Goal: Task Accomplishment & Management: Use online tool/utility

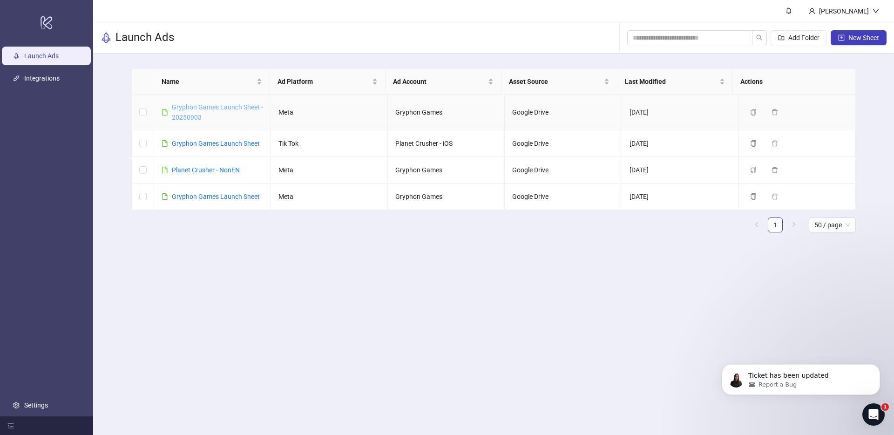
click at [193, 105] on link "Gryphon Games Launch Sheet - 20250903" at bounding box center [217, 112] width 91 height 18
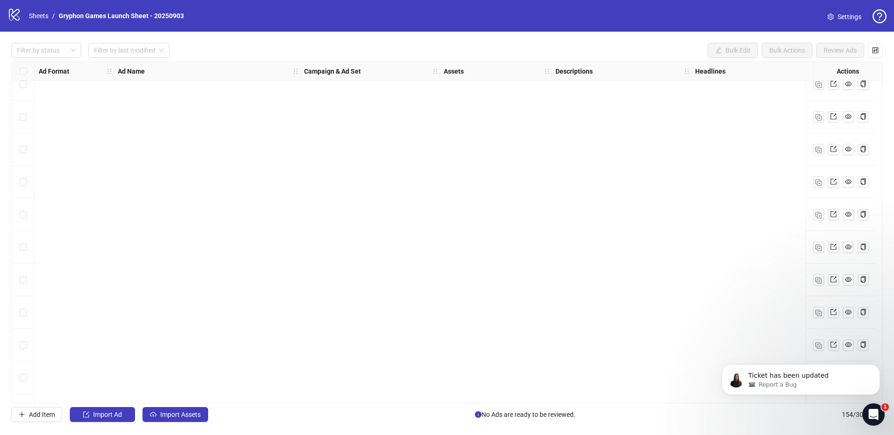
scroll to position [4702, 0]
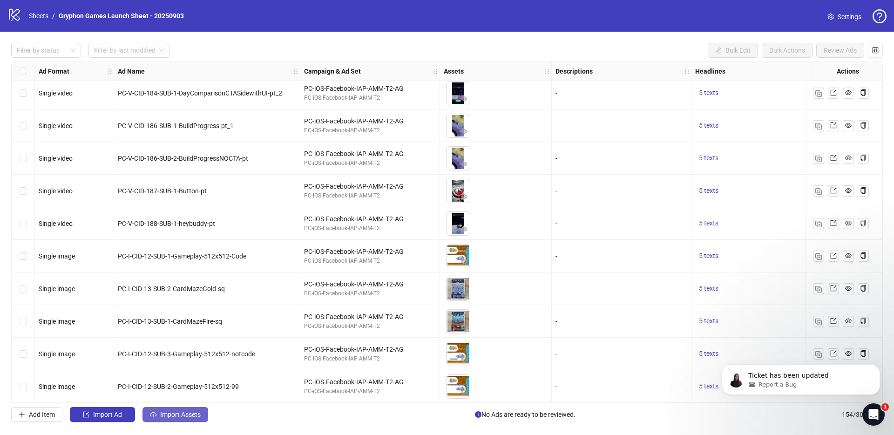
click at [173, 418] on span "Import Assets" at bounding box center [180, 414] width 41 height 7
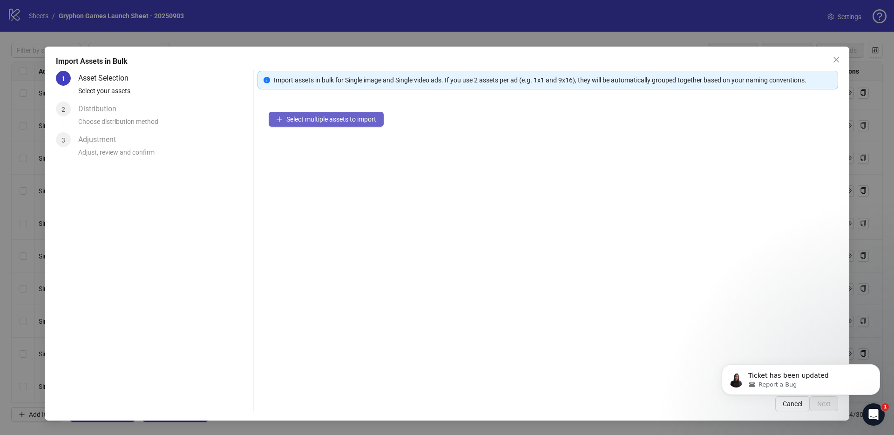
click at [315, 113] on button "Select multiple assets to import" at bounding box center [326, 119] width 115 height 15
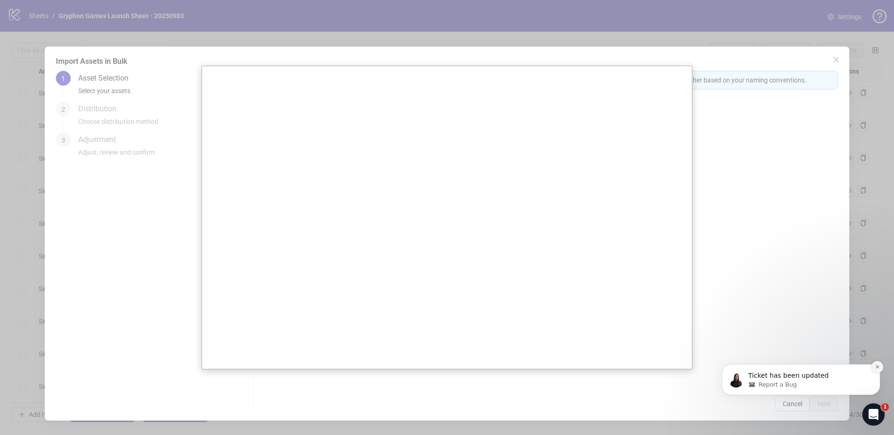
click at [875, 368] on icon "Dismiss notification" at bounding box center [877, 366] width 5 height 5
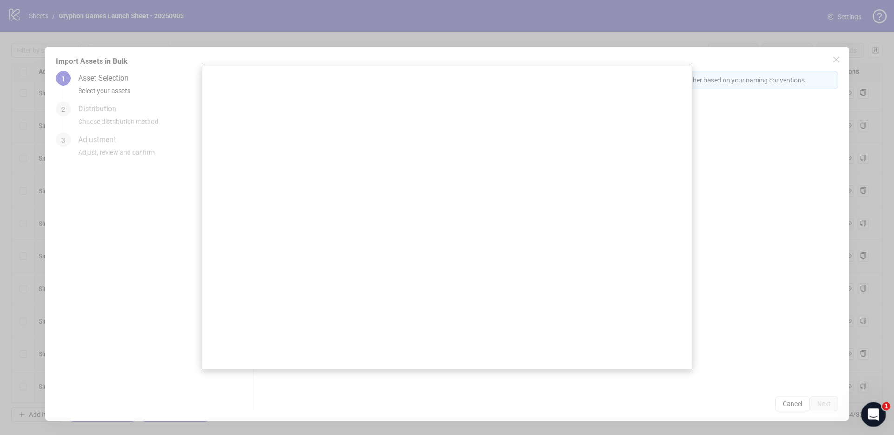
click at [880, 421] on div "Open Intercom Messenger" at bounding box center [872, 413] width 31 height 31
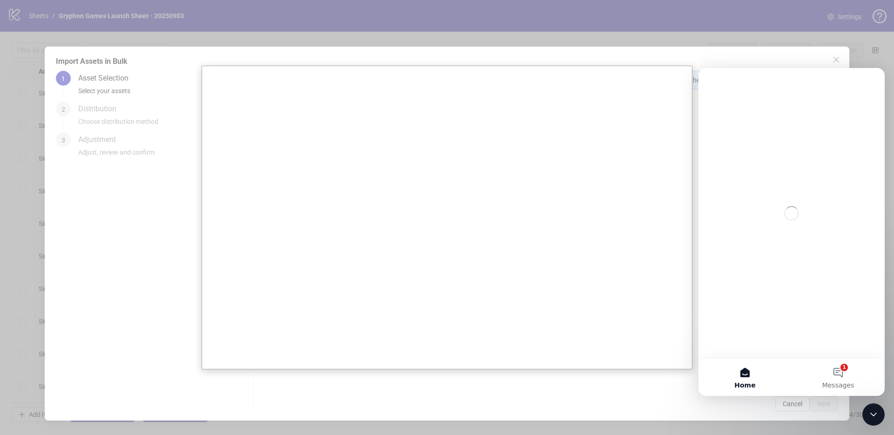
scroll to position [0, 0]
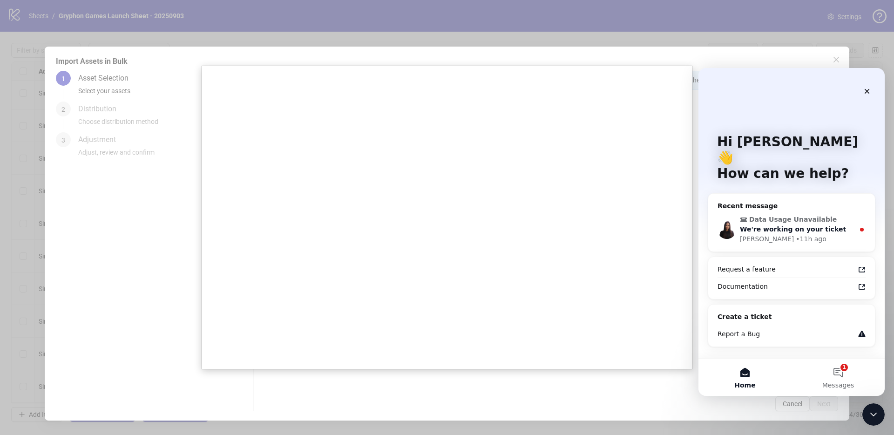
click at [807, 234] on div "[PERSON_NAME] • 11h ago" at bounding box center [797, 239] width 115 height 10
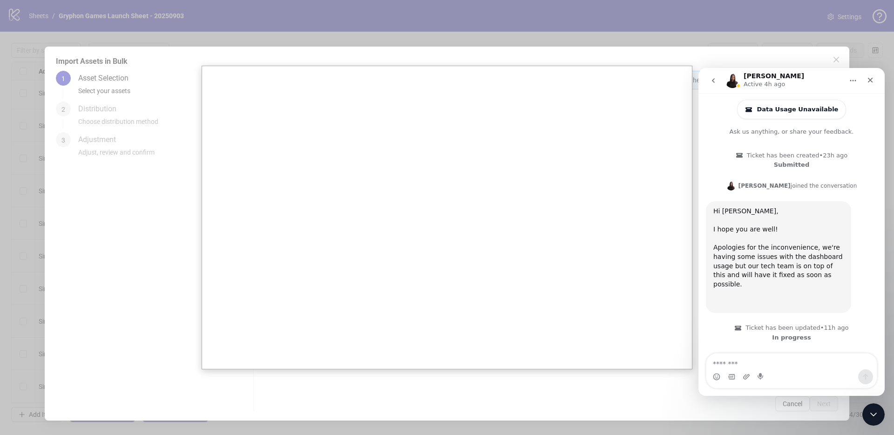
scroll to position [1, 0]
click at [873, 82] on icon "Close" at bounding box center [870, 79] width 7 height 7
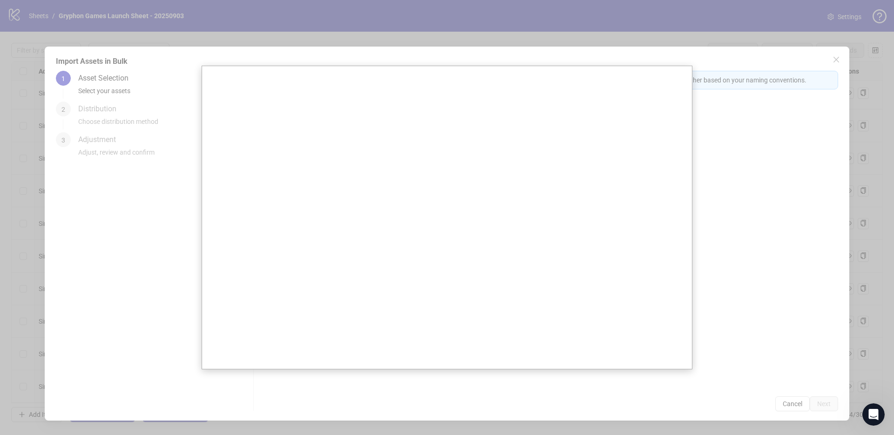
scroll to position [0, 0]
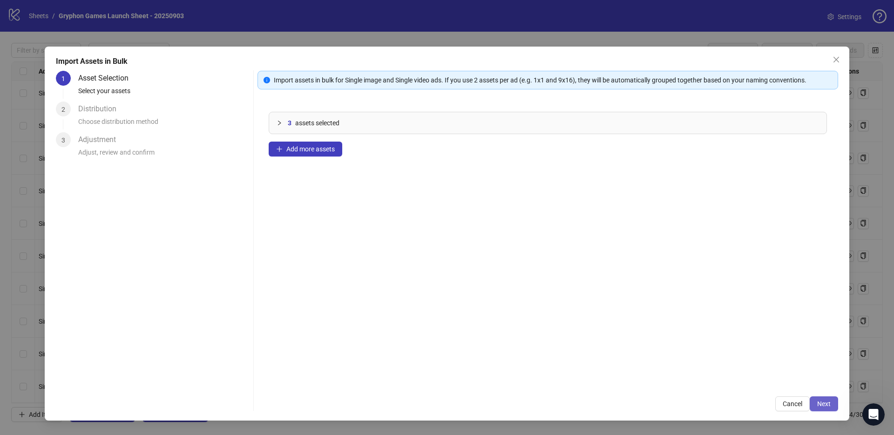
click at [826, 403] on span "Next" at bounding box center [824, 403] width 14 height 7
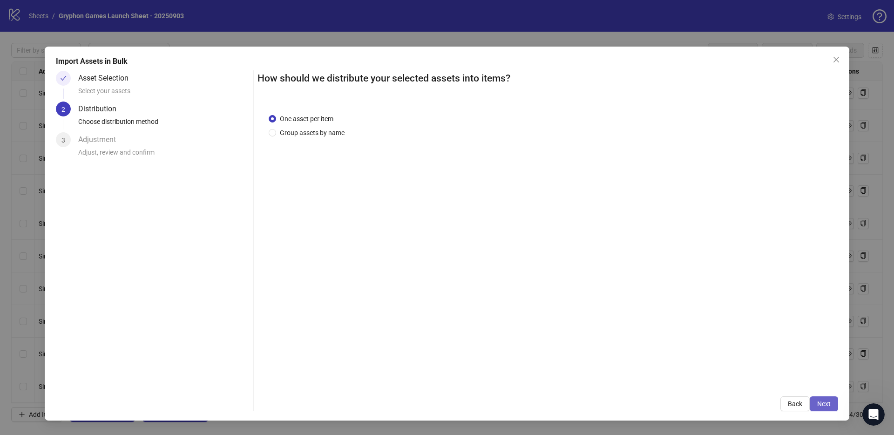
click at [832, 409] on button "Next" at bounding box center [824, 403] width 28 height 15
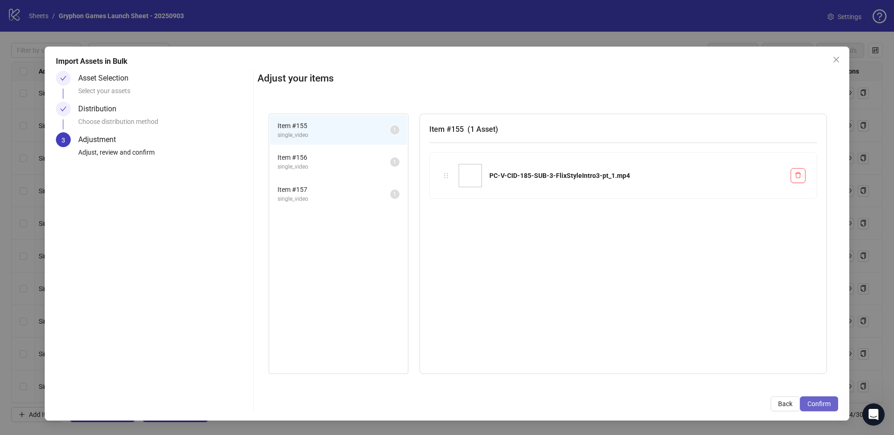
click at [816, 403] on span "Confirm" at bounding box center [819, 403] width 23 height 7
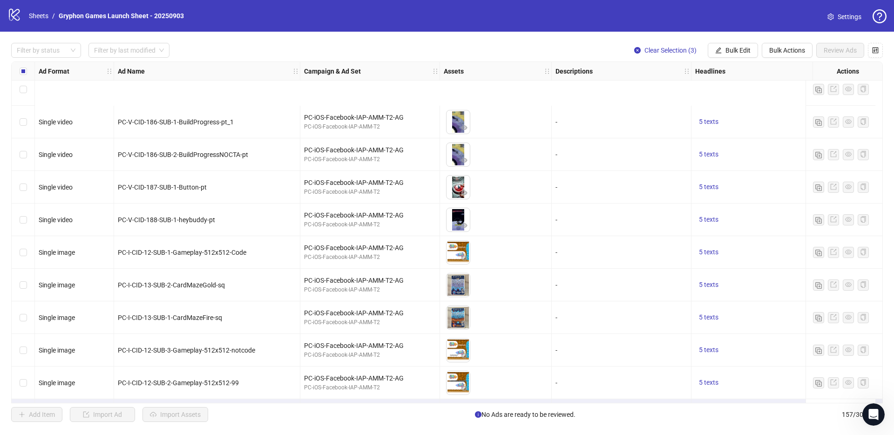
scroll to position [4800, 0]
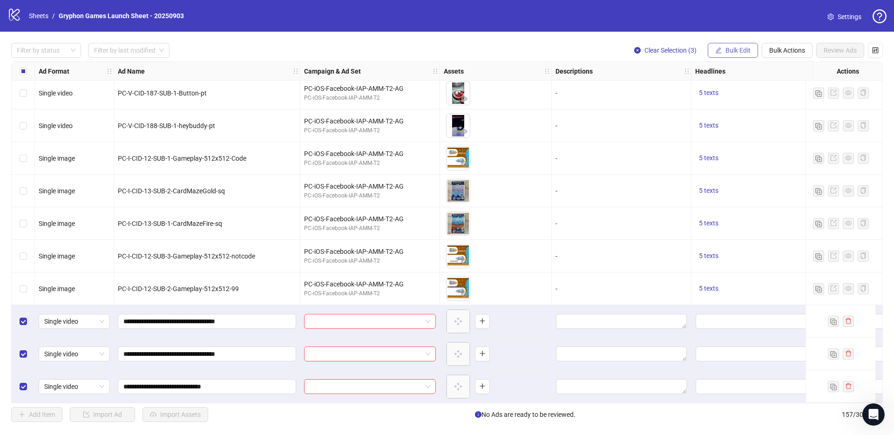
click at [741, 52] on span "Bulk Edit" at bounding box center [738, 50] width 25 height 7
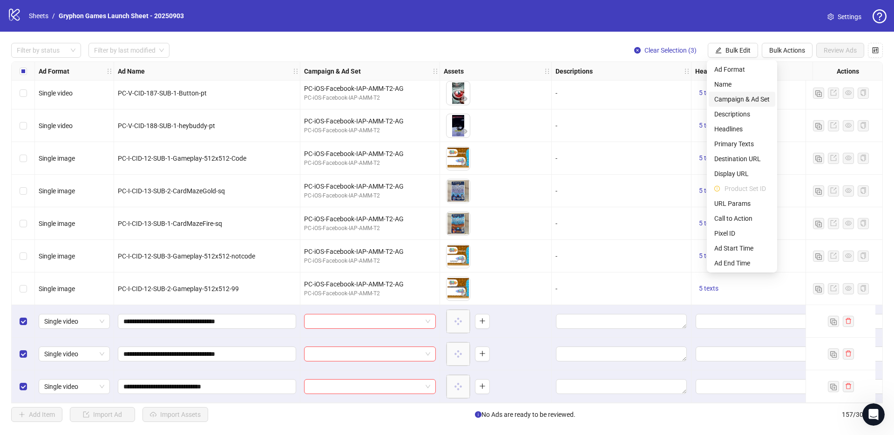
click at [757, 95] on span "Campaign & Ad Set" at bounding box center [741, 99] width 55 height 10
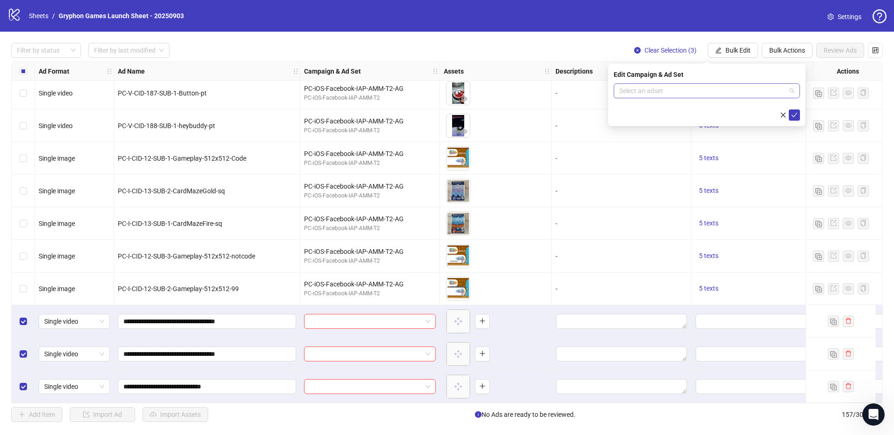
click at [662, 87] on input "search" at bounding box center [702, 91] width 167 height 14
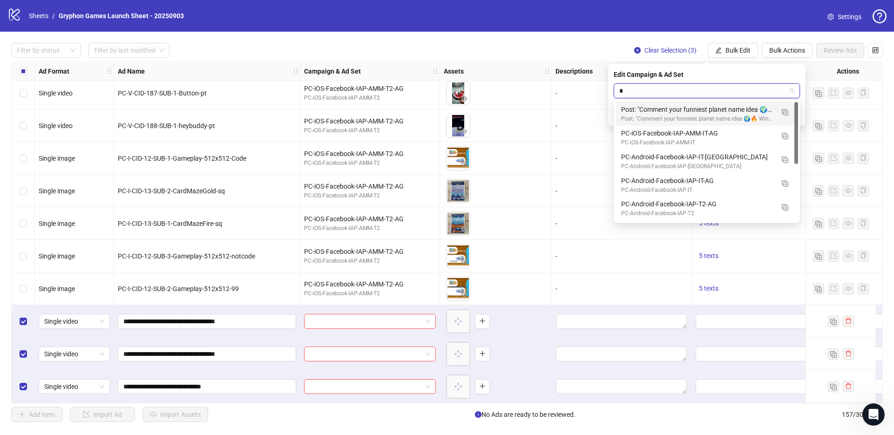
type input "**"
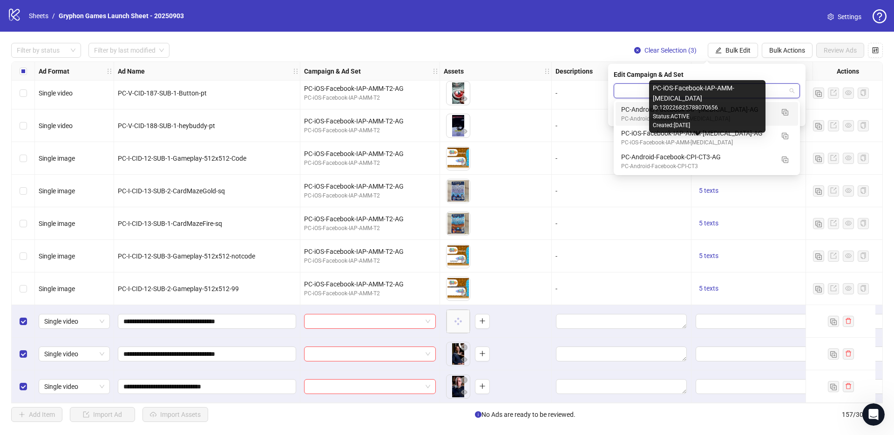
click at [737, 110] on div "ID: 120226825788070656" at bounding box center [707, 107] width 109 height 9
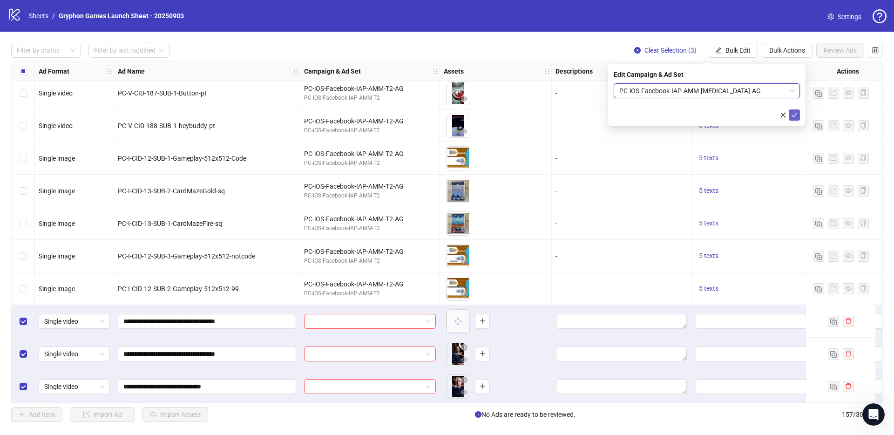
click at [792, 116] on icon "check" at bounding box center [794, 115] width 7 height 7
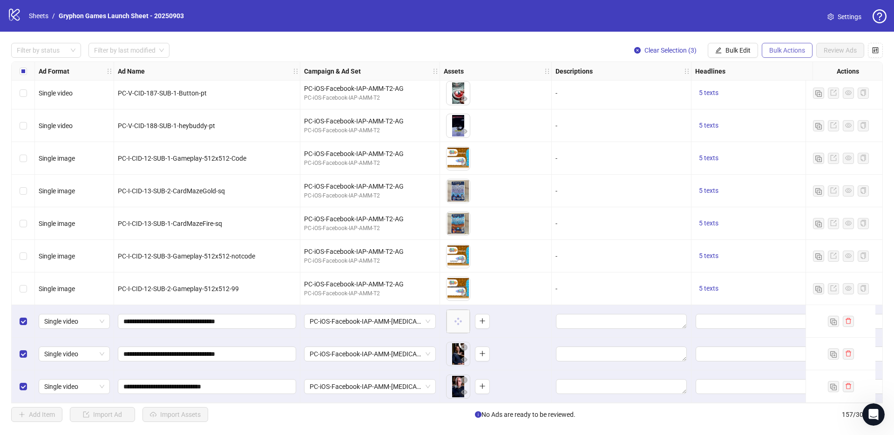
click at [790, 52] on span "Bulk Actions" at bounding box center [787, 50] width 36 height 7
click at [799, 31] on div "logo/logo-mobile Sheets / Gryphon Games Launch Sheet - 20250903 Settings" at bounding box center [447, 16] width 894 height 32
click at [742, 51] on span "Bulk Edit" at bounding box center [738, 50] width 25 height 7
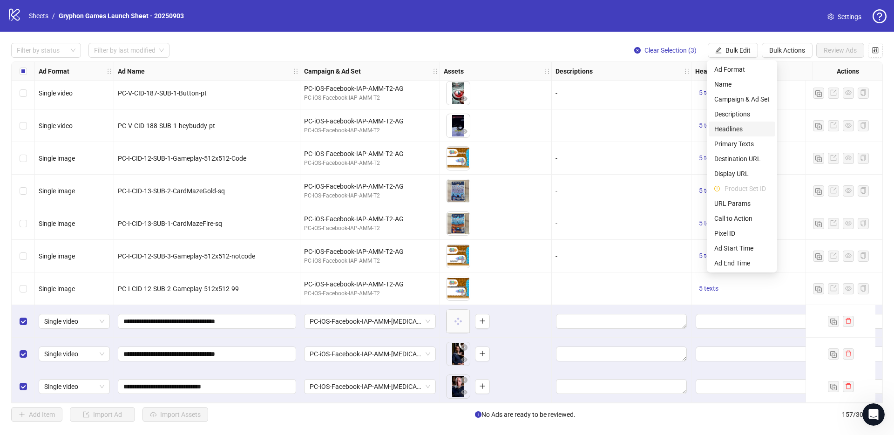
click at [755, 129] on span "Headlines" at bounding box center [741, 129] width 55 height 10
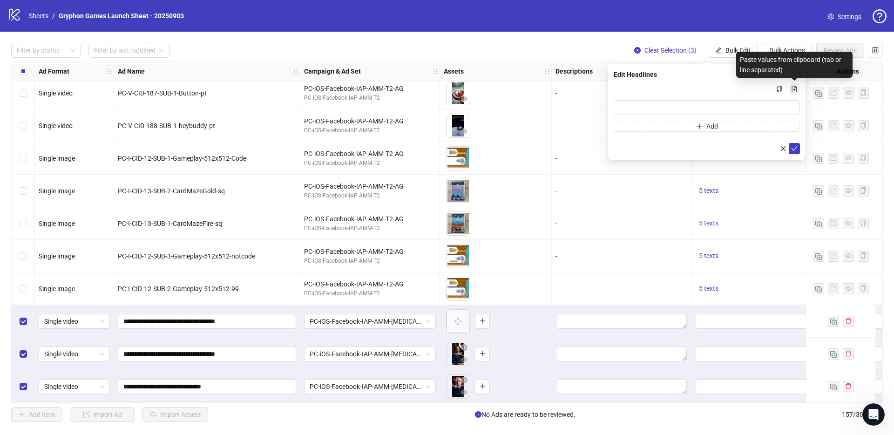
click at [795, 88] on icon "file-add" at bounding box center [794, 89] width 7 height 7
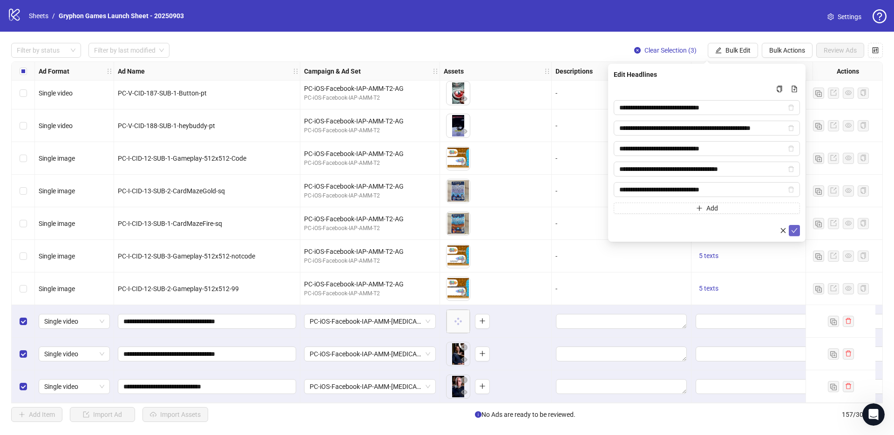
click at [799, 230] on button "submit" at bounding box center [794, 230] width 11 height 11
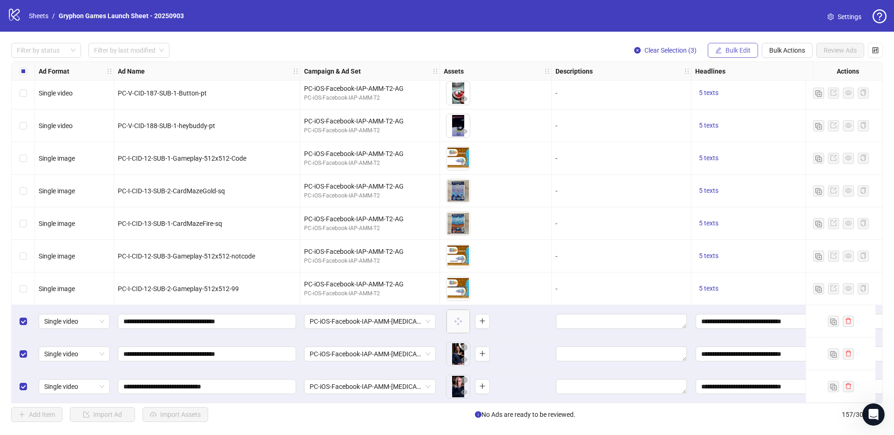
click at [727, 51] on span "Bulk Edit" at bounding box center [738, 50] width 25 height 7
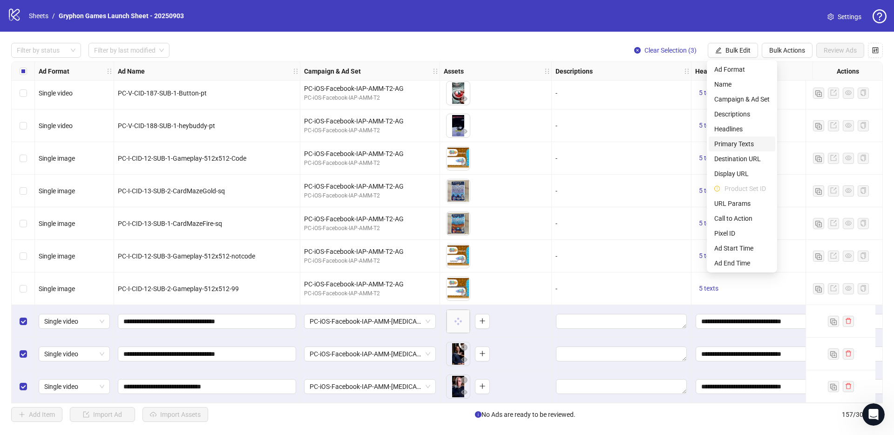
click at [754, 145] on span "Primary Texts" at bounding box center [741, 144] width 55 height 10
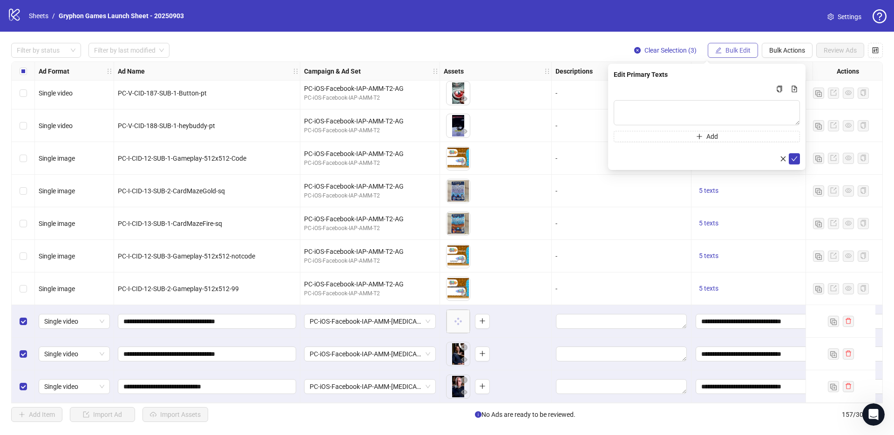
click at [738, 47] on span "Bulk Edit" at bounding box center [738, 50] width 25 height 7
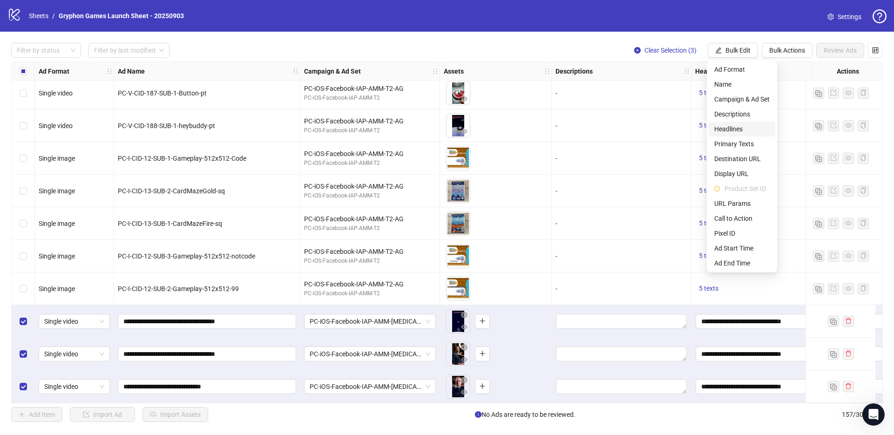
click at [739, 130] on span "Headlines" at bounding box center [741, 129] width 55 height 10
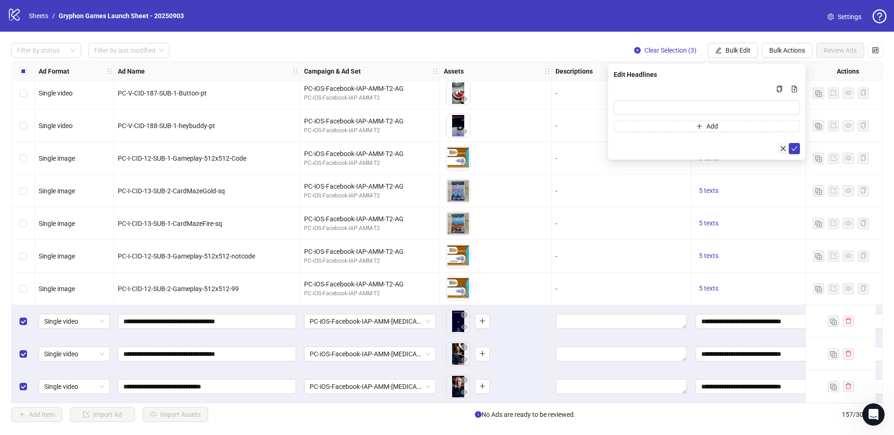
click at [781, 146] on icon "close" at bounding box center [783, 148] width 5 height 5
drag, startPoint x: 724, startPoint y: 48, endPoint x: 742, endPoint y: 60, distance: 21.6
click at [724, 48] on button "Bulk Edit" at bounding box center [733, 50] width 50 height 15
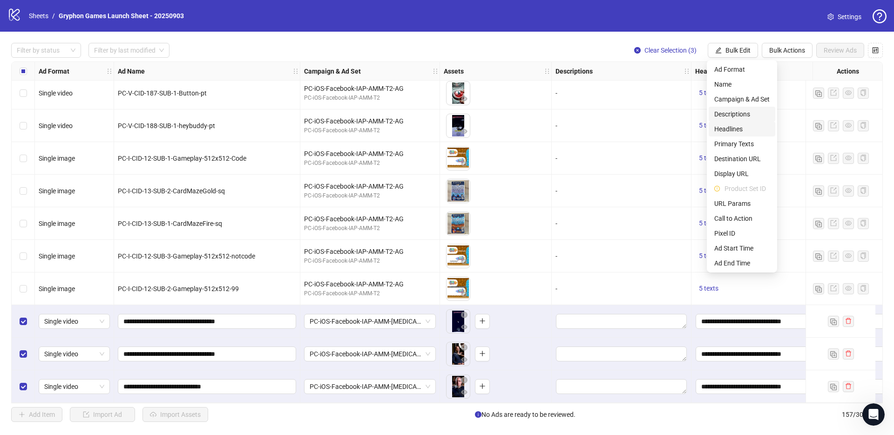
click at [742, 125] on span "Headlines" at bounding box center [741, 129] width 55 height 10
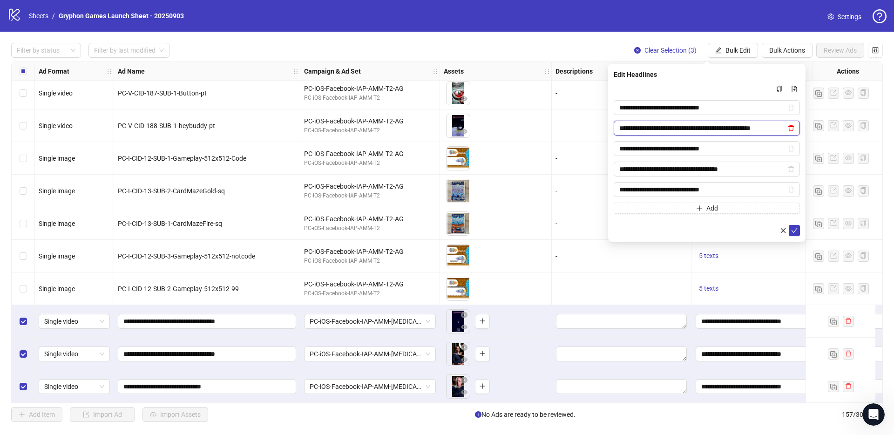
click at [792, 128] on icon "delete" at bounding box center [791, 128] width 7 height 7
type input "**********"
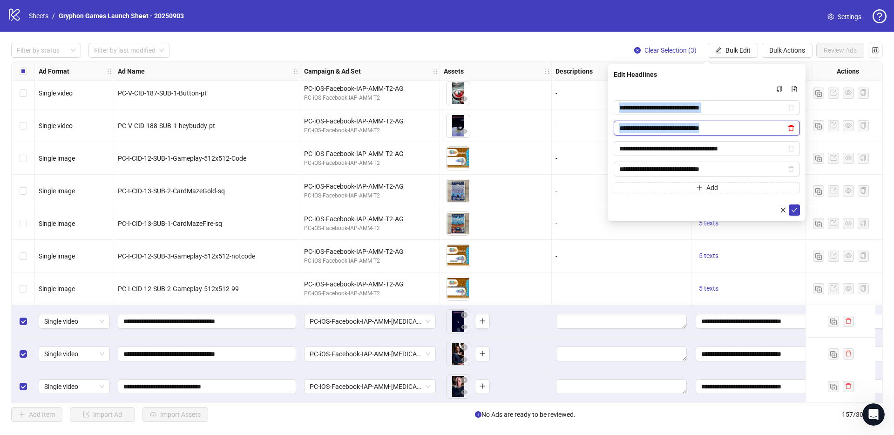
click at [792, 128] on icon "delete" at bounding box center [791, 128] width 7 height 7
type input "**********"
click at [792, 128] on icon "delete" at bounding box center [791, 128] width 7 height 7
type input "**********"
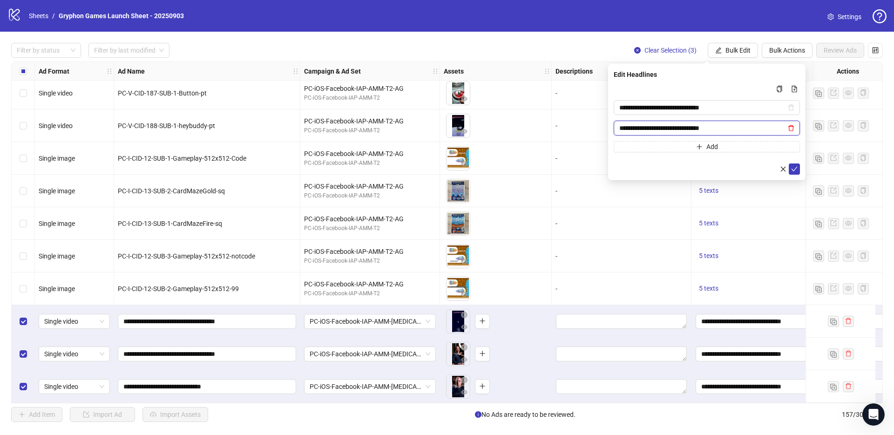
click at [792, 128] on icon "delete" at bounding box center [791, 128] width 7 height 7
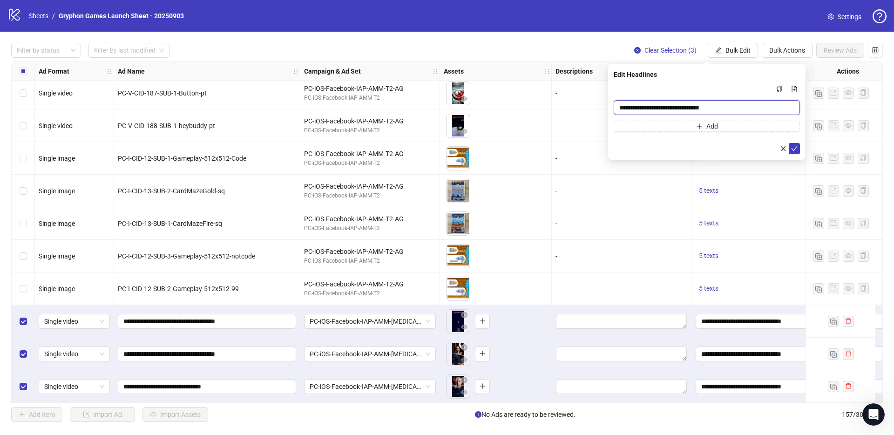
drag, startPoint x: 746, startPoint y: 107, endPoint x: 584, endPoint y: 94, distance: 162.6
click at [584, 94] on body "logo/logo-mobile Sheets / Gryphon Games Launch Sheet - 20250903 Settings Filter…" at bounding box center [447, 217] width 894 height 435
type input "**********"
click at [795, 149] on icon "check" at bounding box center [794, 148] width 7 height 7
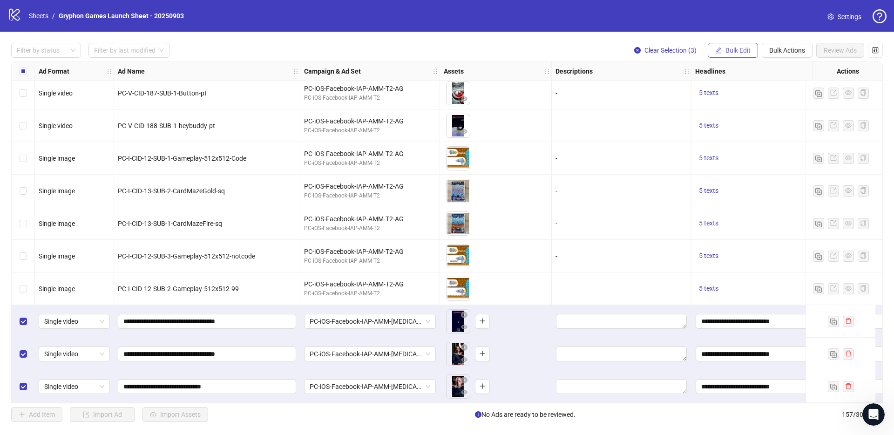
click at [727, 52] on span "Bulk Edit" at bounding box center [738, 50] width 25 height 7
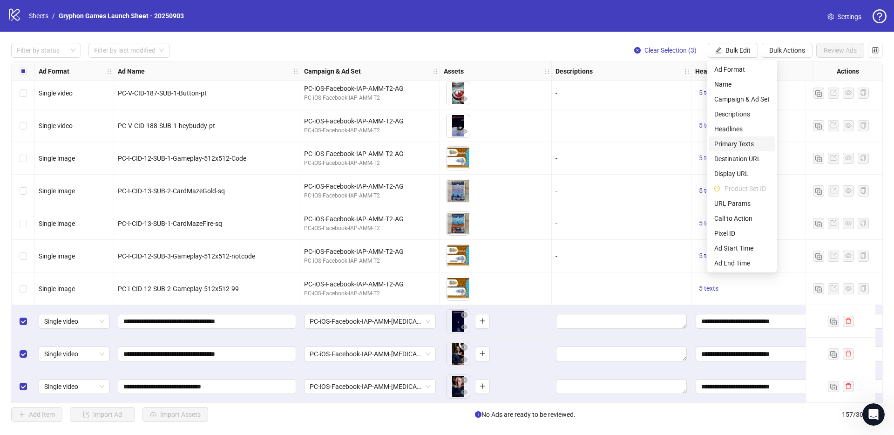
click at [755, 143] on span "Primary Texts" at bounding box center [741, 144] width 55 height 10
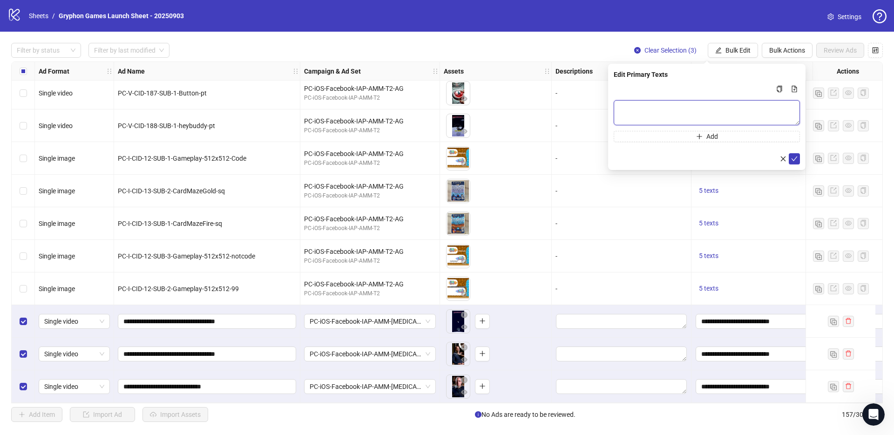
click at [705, 107] on textarea "Multi-text input container - paste or copy values" at bounding box center [707, 112] width 186 height 25
type textarea "*"
drag, startPoint x: 786, startPoint y: 161, endPoint x: 782, endPoint y: 157, distance: 5.6
click at [786, 161] on icon "close" at bounding box center [783, 159] width 7 height 7
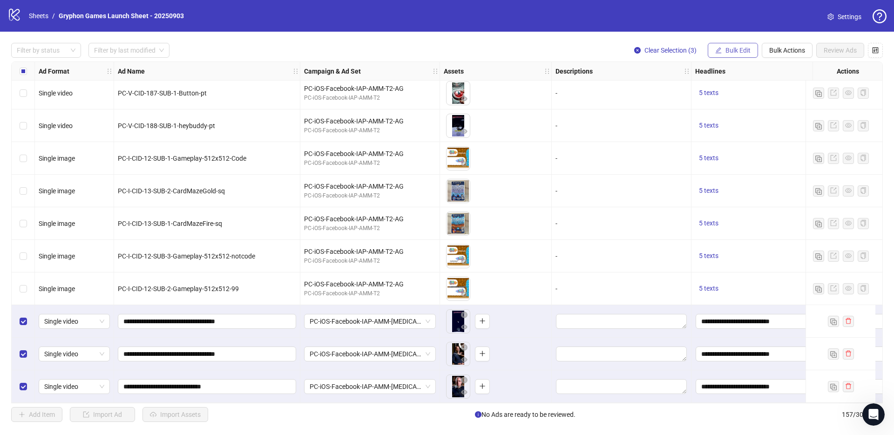
click at [733, 56] on button "Bulk Edit" at bounding box center [733, 50] width 50 height 15
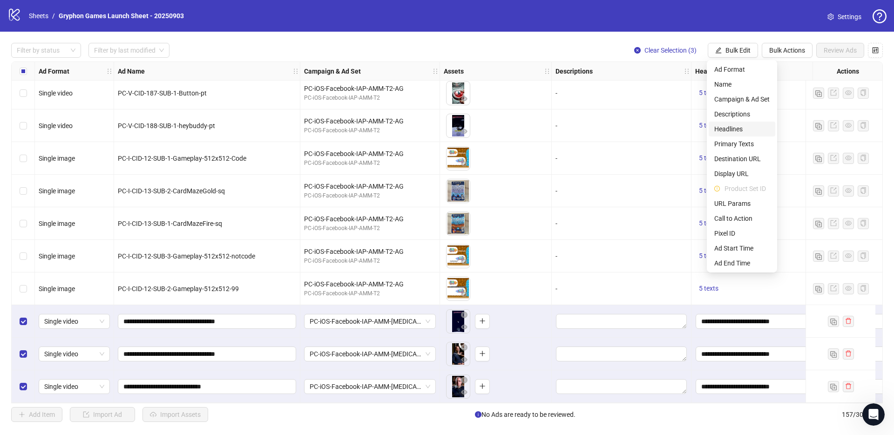
click at [736, 134] on li "Headlines" at bounding box center [742, 129] width 67 height 15
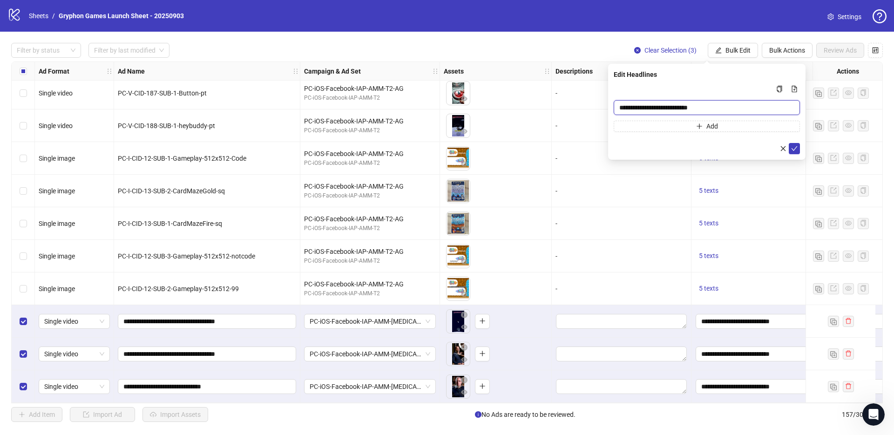
drag, startPoint x: 730, startPoint y: 108, endPoint x: 585, endPoint y: 108, distance: 145.8
click at [585, 108] on body "logo/logo-mobile Sheets / Gryphon Games Launch Sheet - 20250903 Settings Filter…" at bounding box center [447, 217] width 894 height 435
type input "*"
drag, startPoint x: 630, startPoint y: 106, endPoint x: 597, endPoint y: 97, distance: 34.2
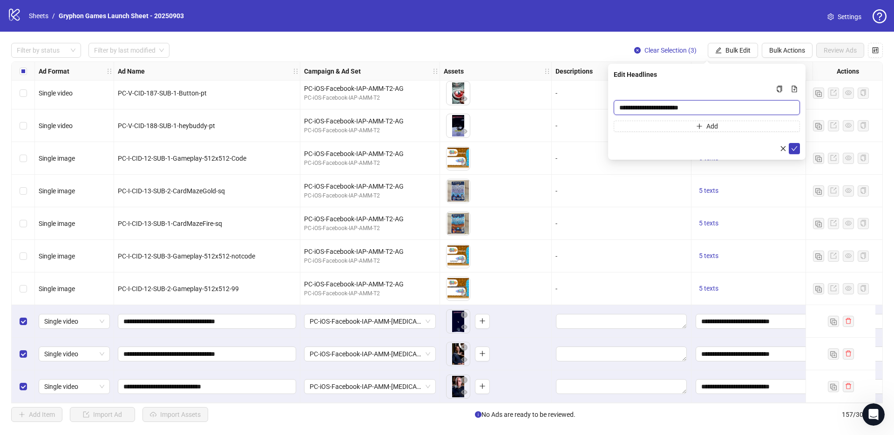
click at [597, 97] on body "logo/logo-mobile Sheets / Gryphon Games Launch Sheet - 20250903 Settings Filter…" at bounding box center [447, 217] width 894 height 435
type input "**********"
click at [794, 147] on icon "check" at bounding box center [794, 148] width 7 height 7
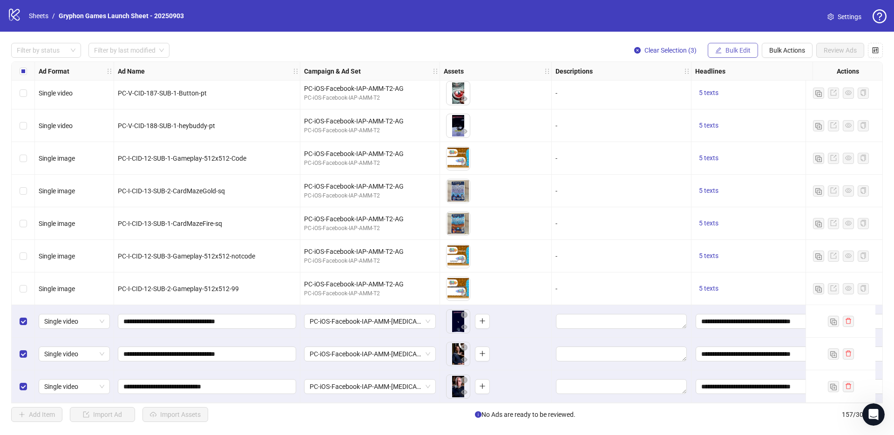
click at [722, 45] on button "Bulk Edit" at bounding box center [733, 50] width 50 height 15
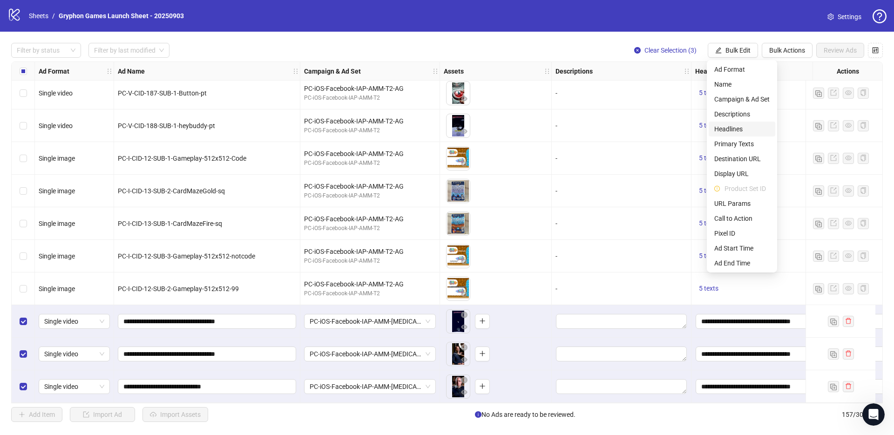
click at [735, 130] on span "Headlines" at bounding box center [741, 129] width 55 height 10
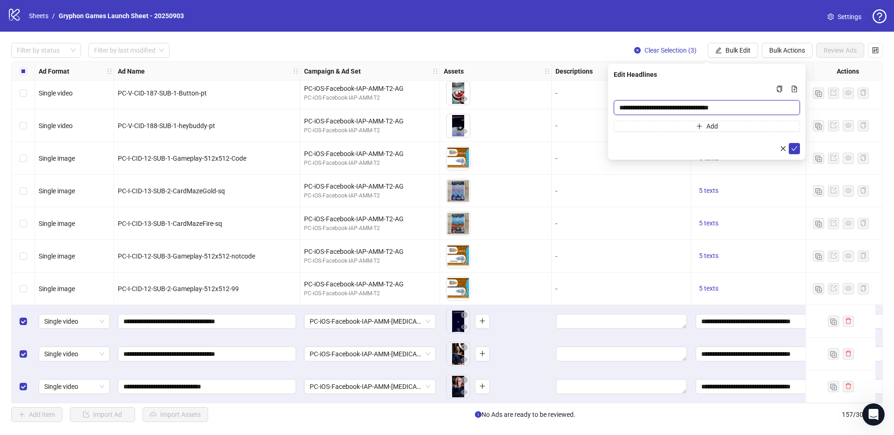
click at [748, 108] on input "**********" at bounding box center [707, 107] width 186 height 15
drag, startPoint x: 653, startPoint y: 109, endPoint x: 622, endPoint y: 105, distance: 31.8
click at [622, 105] on input "**********" at bounding box center [707, 107] width 186 height 15
drag, startPoint x: 654, startPoint y: 108, endPoint x: 533, endPoint y: 103, distance: 121.7
click at [534, 103] on body "logo/logo-mobile Sheets / Gryphon Games Launch Sheet - 20250903 Settings Filter…" at bounding box center [447, 217] width 894 height 435
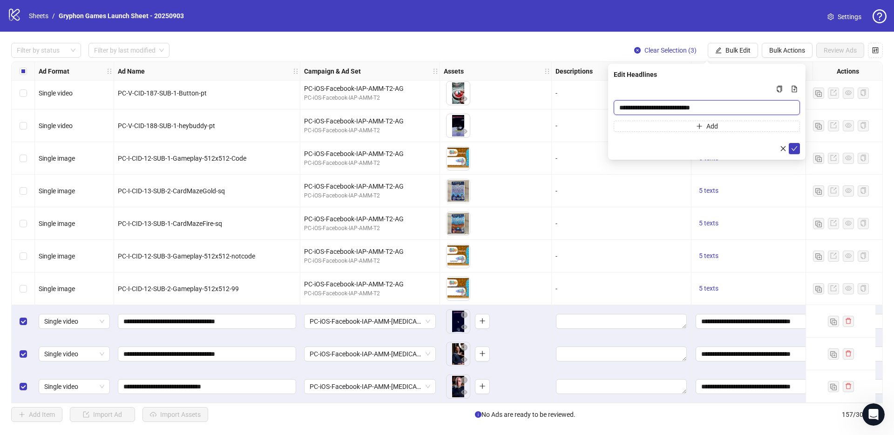
type input "**********"
click at [801, 150] on div "**********" at bounding box center [706, 112] width 197 height 96
click at [794, 143] on button "submit" at bounding box center [794, 148] width 11 height 11
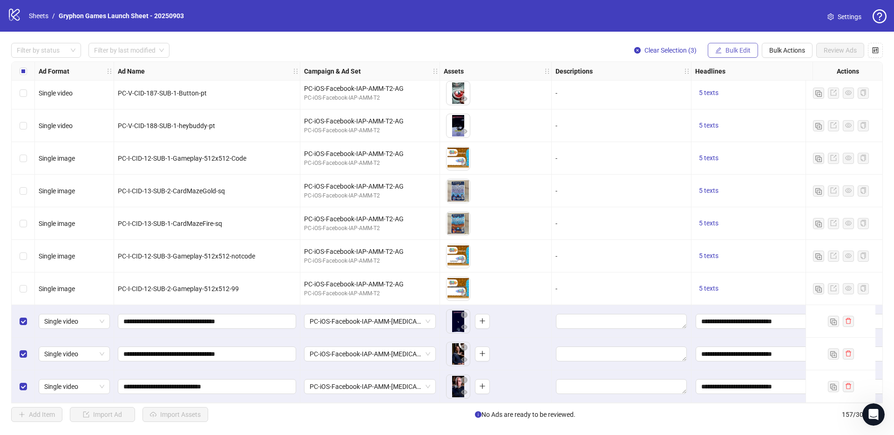
click at [741, 49] on span "Bulk Edit" at bounding box center [738, 50] width 25 height 7
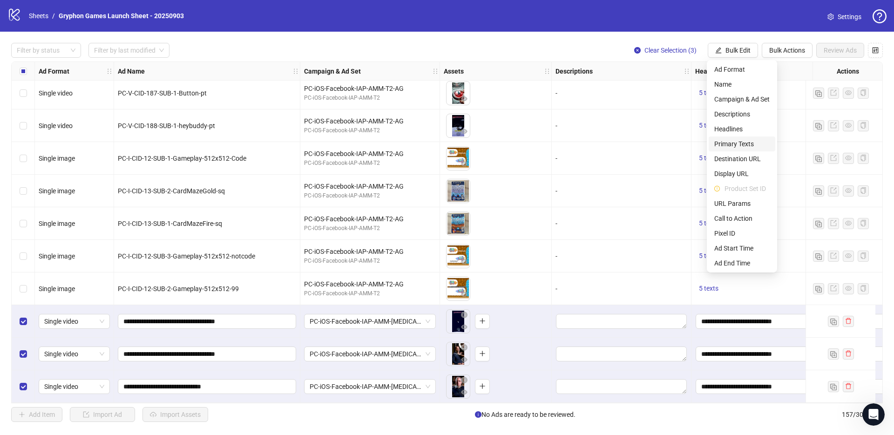
click at [747, 146] on span "Primary Texts" at bounding box center [741, 144] width 55 height 10
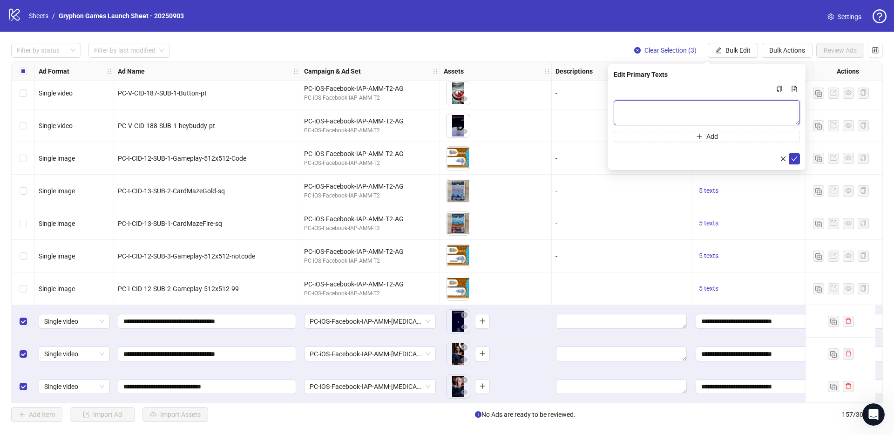
click at [690, 113] on textarea "Multi-text input container - paste or copy values" at bounding box center [707, 112] width 186 height 25
type textarea "*"
drag, startPoint x: 756, startPoint y: 108, endPoint x: 700, endPoint y: 106, distance: 56.4
click at [700, 106] on textarea "**********" at bounding box center [707, 112] width 186 height 25
type textarea "**********"
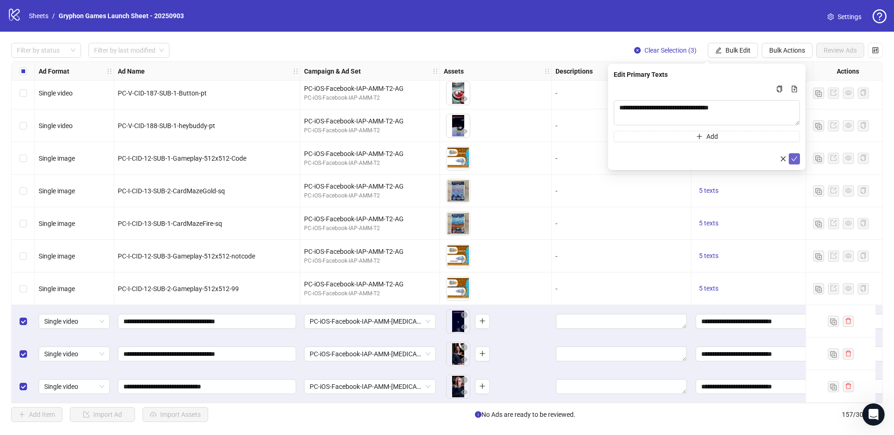
click at [798, 159] on button "submit" at bounding box center [794, 158] width 11 height 11
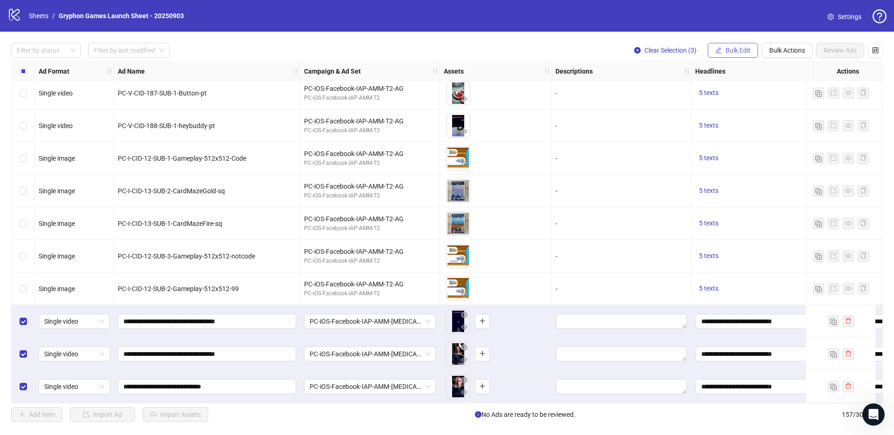
click at [752, 54] on button "Bulk Edit" at bounding box center [733, 50] width 50 height 15
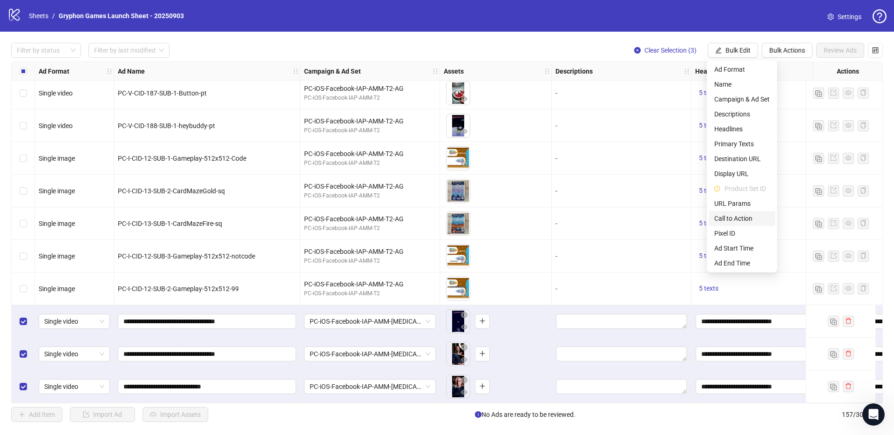
click at [746, 219] on span "Call to Action" at bounding box center [741, 218] width 55 height 10
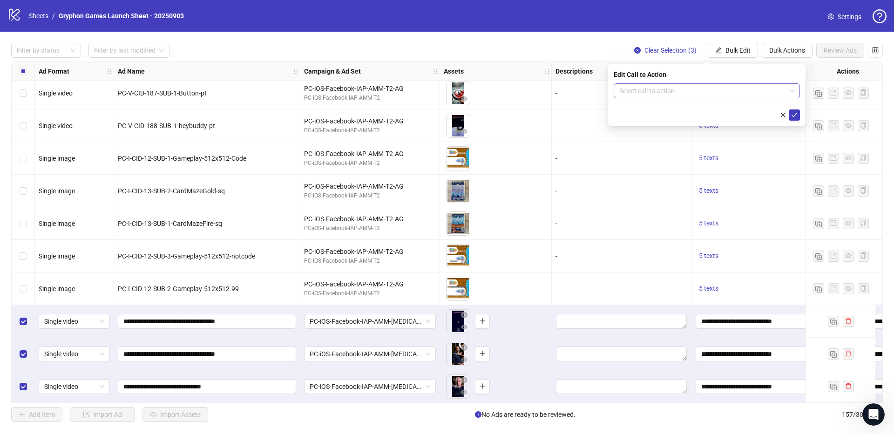
click at [682, 92] on input "search" at bounding box center [702, 91] width 167 height 14
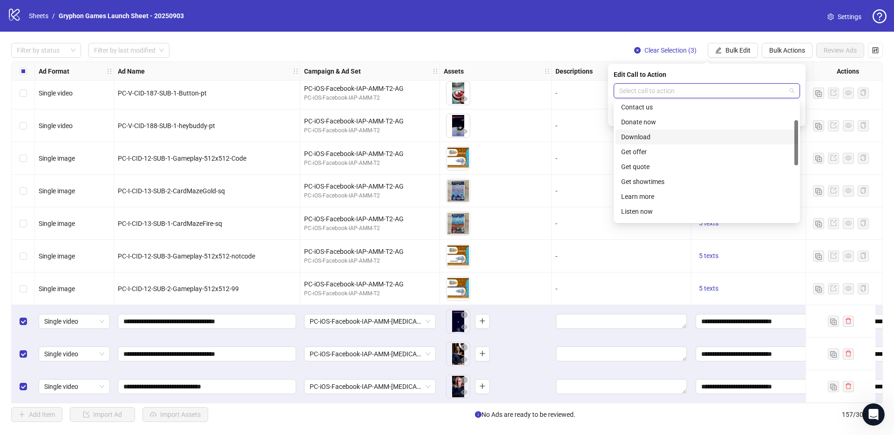
scroll to position [68, 0]
click at [650, 174] on div "Learn more" at bounding box center [706, 175] width 171 height 10
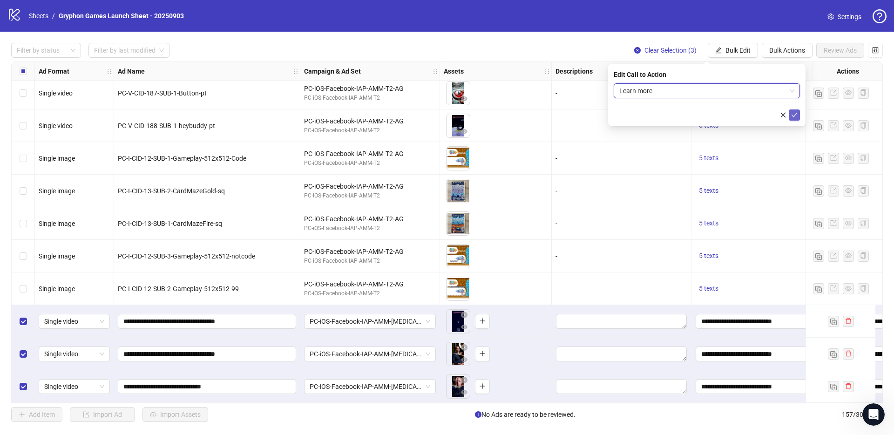
click at [797, 112] on icon "check" at bounding box center [794, 115] width 7 height 7
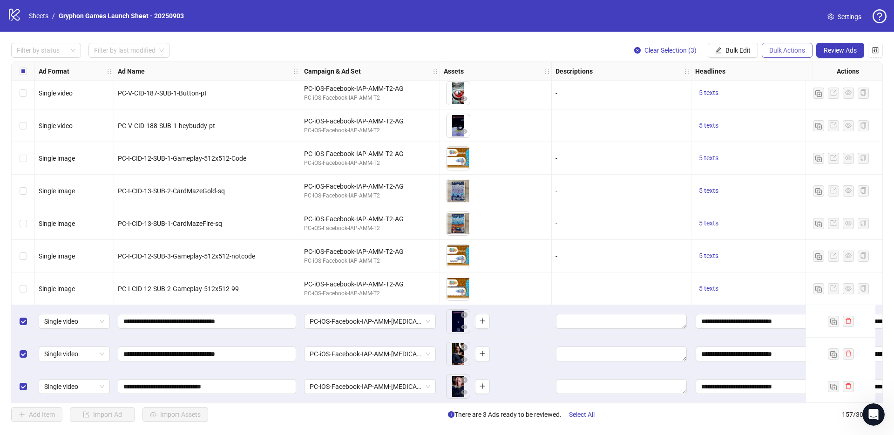
click at [787, 53] on span "Bulk Actions" at bounding box center [787, 50] width 36 height 7
drag, startPoint x: 804, startPoint y: 97, endPoint x: 893, endPoint y: 146, distance: 101.7
click at [804, 97] on span "Duplicate with assets" at bounding box center [801, 99] width 64 height 10
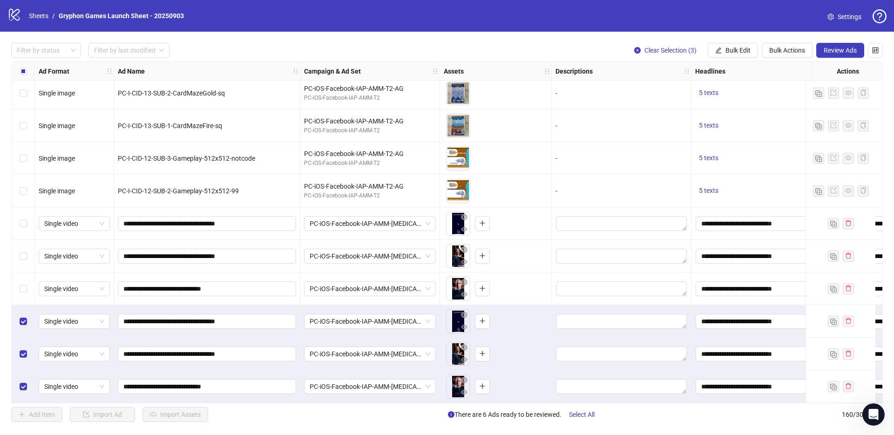
scroll to position [4898, 0]
click at [748, 53] on span "Bulk Edit" at bounding box center [738, 50] width 25 height 7
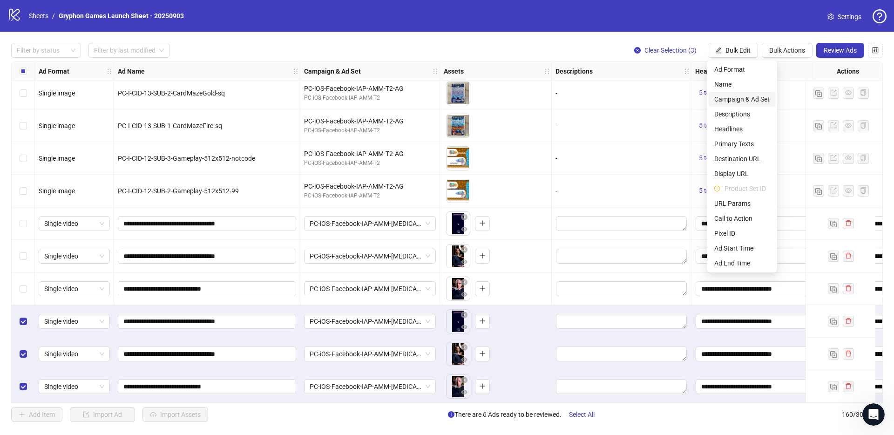
click at [746, 98] on span "Campaign & Ad Set" at bounding box center [741, 99] width 55 height 10
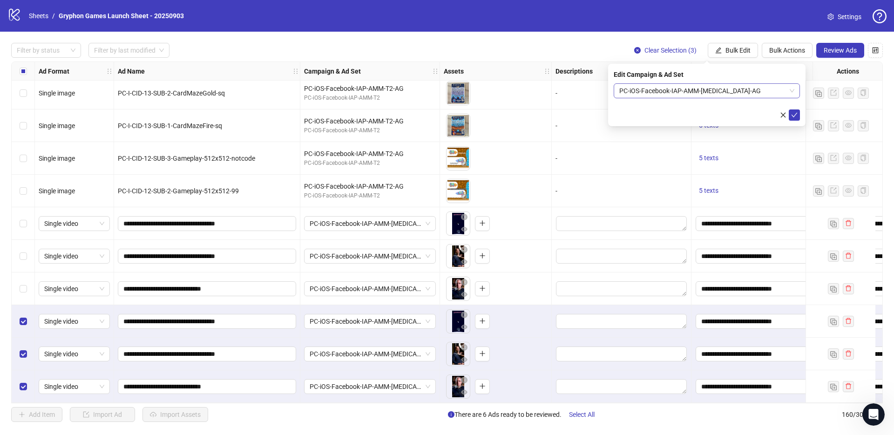
click at [690, 88] on span "PC-iOS-Facebook-IAP-AMM-[MEDICAL_DATA]-AG" at bounding box center [706, 91] width 175 height 14
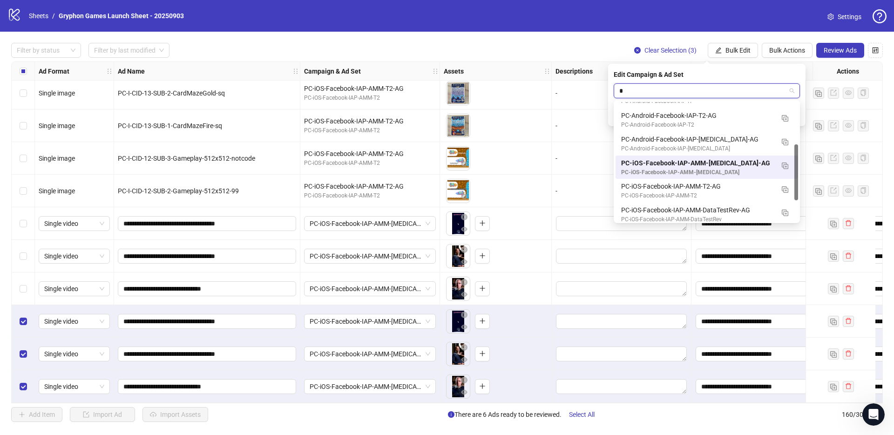
type input "**"
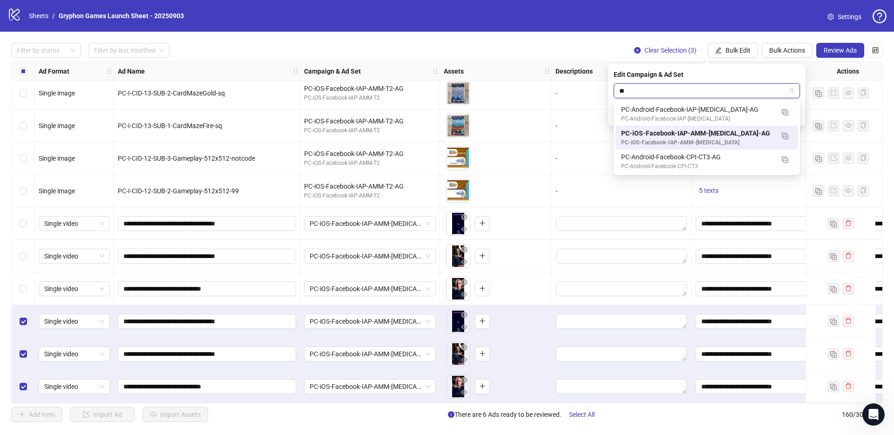
scroll to position [0, 0]
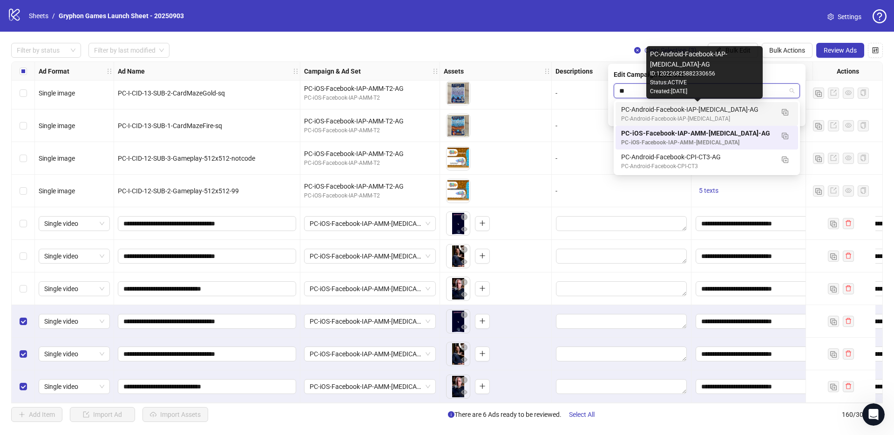
click at [761, 114] on div "PC-Android-Facebook-IAP-[MEDICAL_DATA]-AG" at bounding box center [697, 109] width 153 height 10
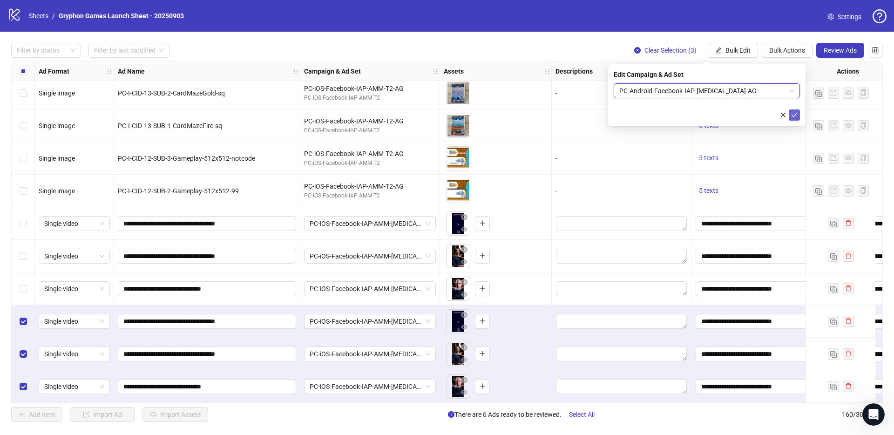
click at [793, 116] on icon "check" at bounding box center [794, 115] width 7 height 7
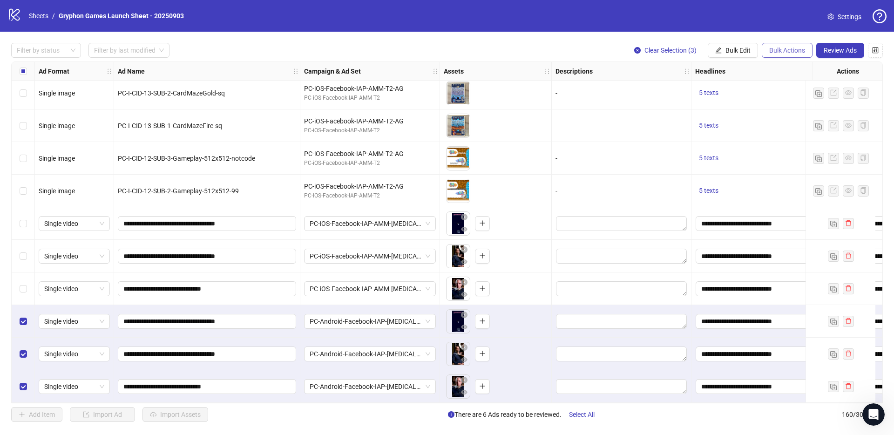
click at [784, 53] on span "Bulk Actions" at bounding box center [787, 50] width 36 height 7
click at [814, 100] on span "Duplicate with assets" at bounding box center [801, 99] width 64 height 10
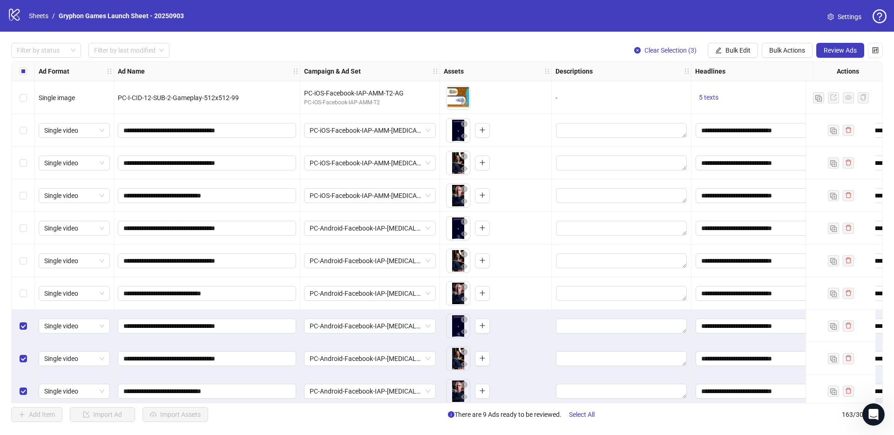
scroll to position [4996, 0]
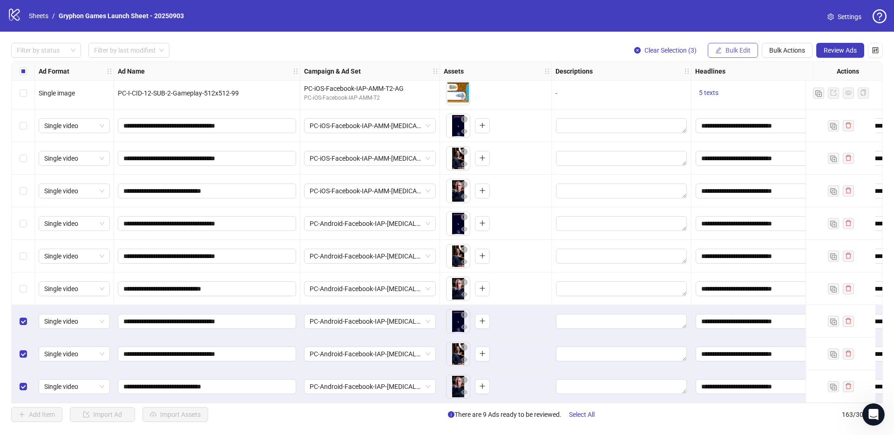
click at [746, 52] on span "Bulk Edit" at bounding box center [738, 50] width 25 height 7
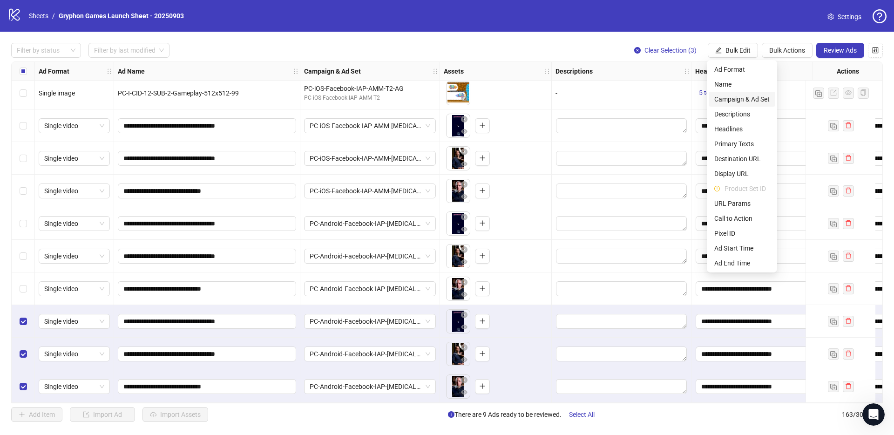
click at [749, 102] on span "Campaign & Ad Set" at bounding box center [741, 99] width 55 height 10
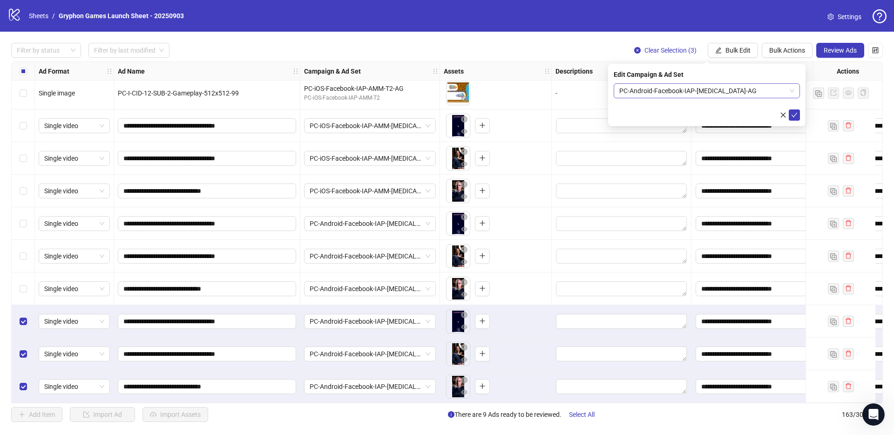
click at [715, 92] on span "PC-Android-Facebook-IAP-[MEDICAL_DATA]-AG" at bounding box center [706, 91] width 175 height 14
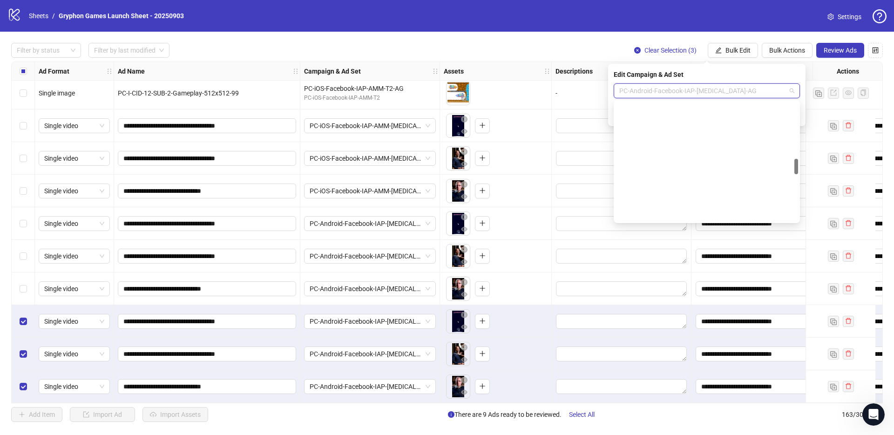
scroll to position [436, 0]
type input "**"
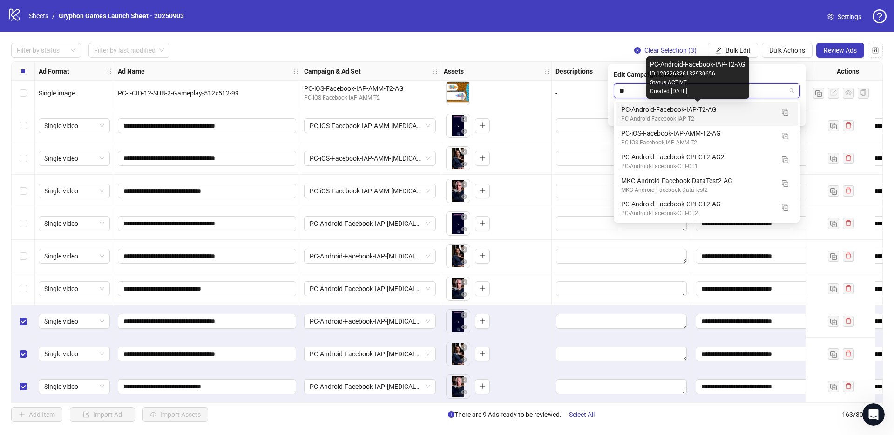
click at [730, 115] on div "PC-Android-Facebook-IAP-T2" at bounding box center [697, 119] width 153 height 9
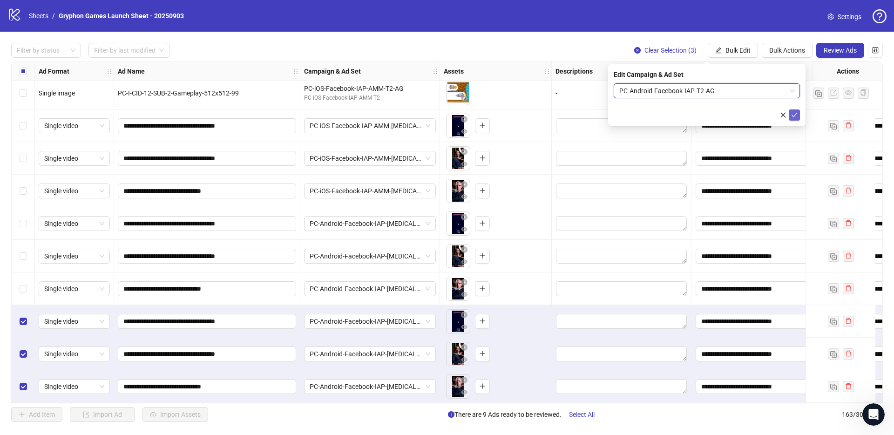
click at [797, 116] on icon "check" at bounding box center [794, 115] width 7 height 7
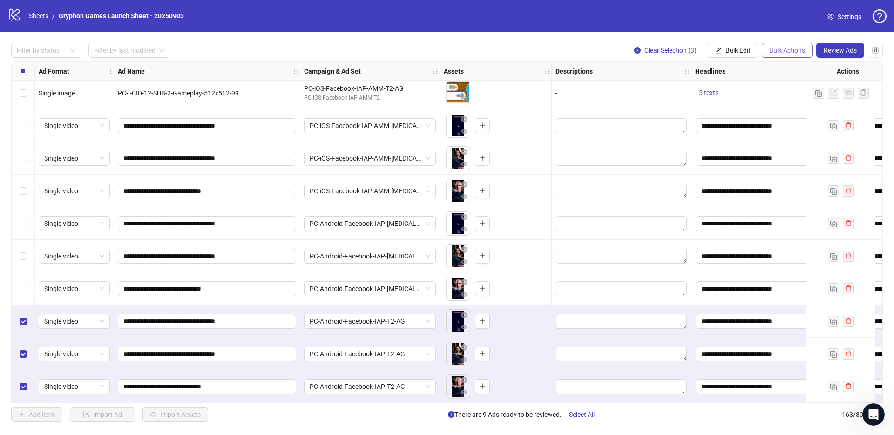
click at [796, 48] on span "Bulk Actions" at bounding box center [787, 50] width 36 height 7
click at [791, 99] on span "Duplicate with assets" at bounding box center [801, 99] width 64 height 10
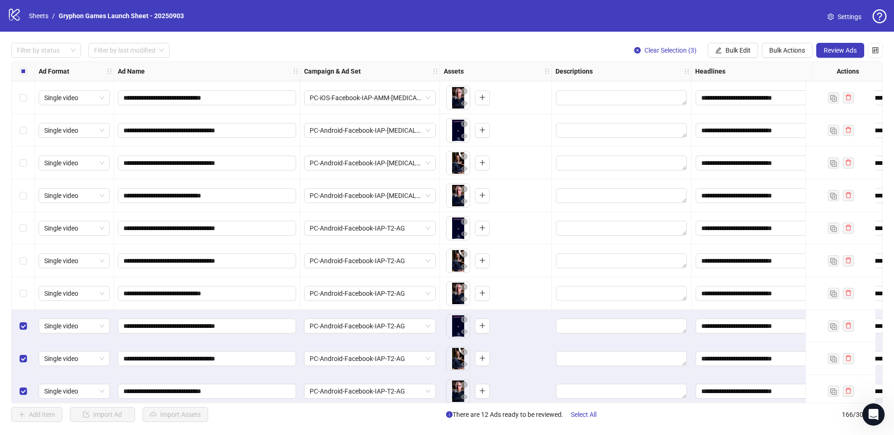
scroll to position [5094, 0]
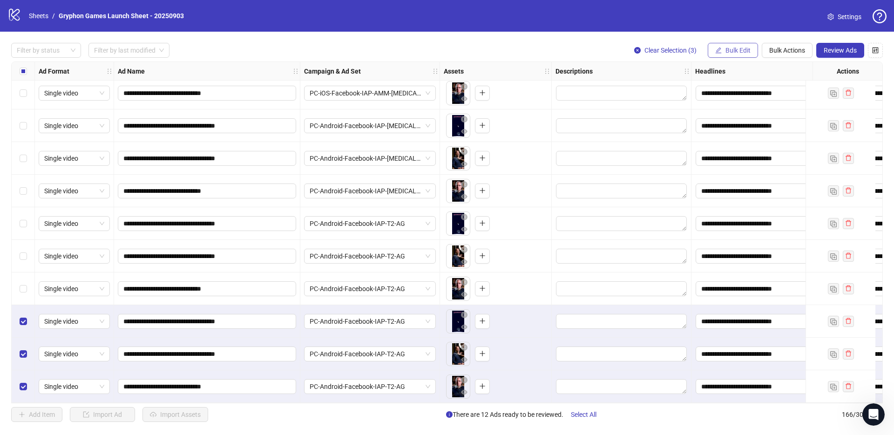
click at [735, 48] on span "Bulk Edit" at bounding box center [738, 50] width 25 height 7
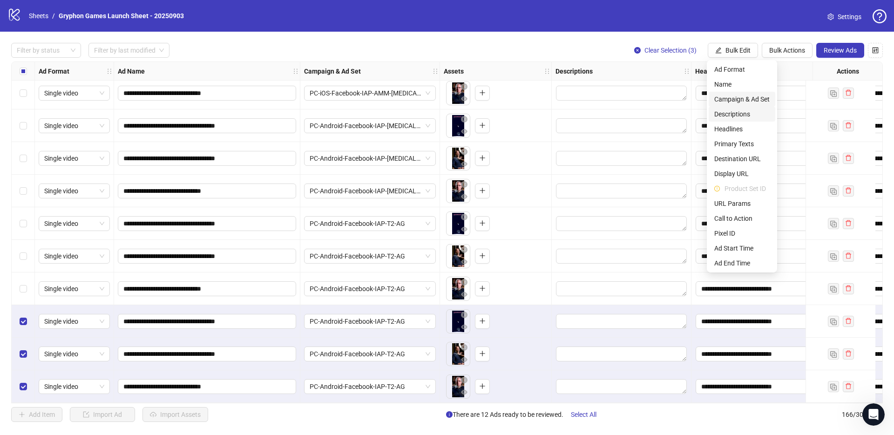
click at [744, 100] on span "Campaign & Ad Set" at bounding box center [741, 99] width 55 height 10
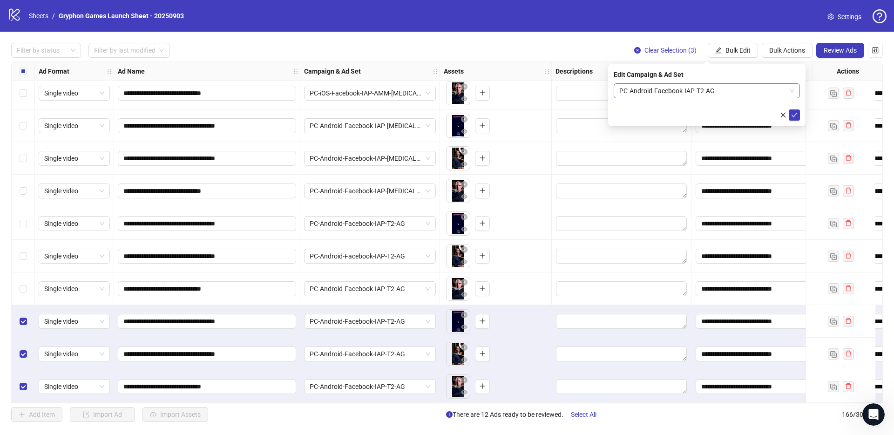
click at [695, 92] on span "PC-Android-Facebook-IAP-T2-AG" at bounding box center [706, 91] width 175 height 14
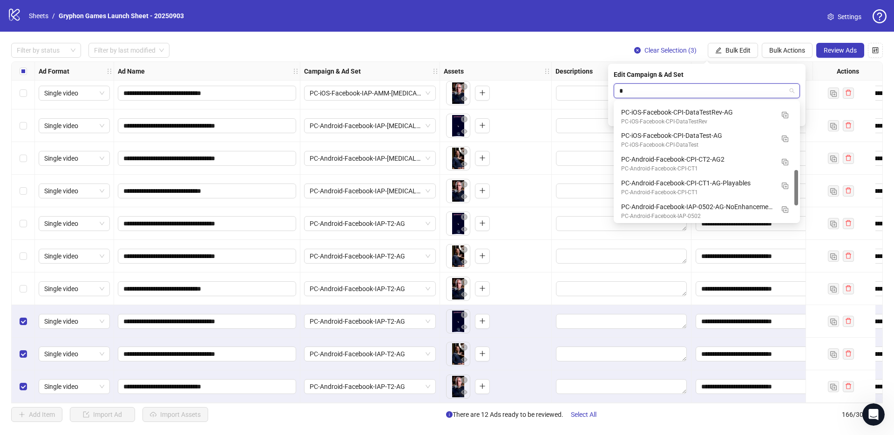
scroll to position [95, 0]
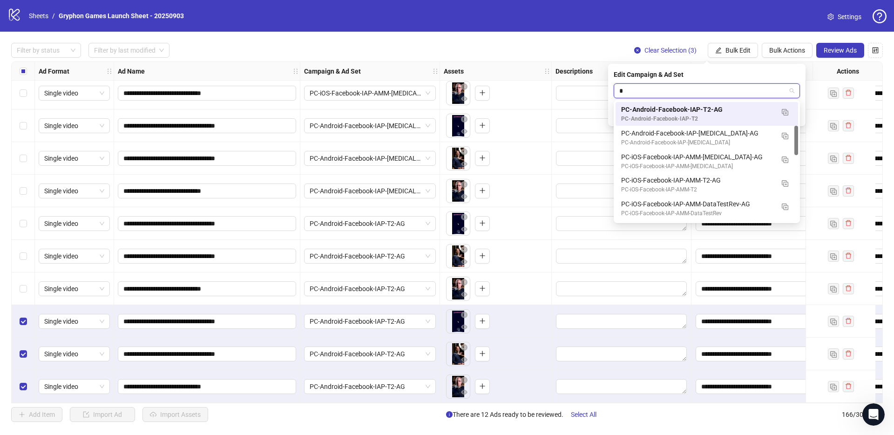
type input "**"
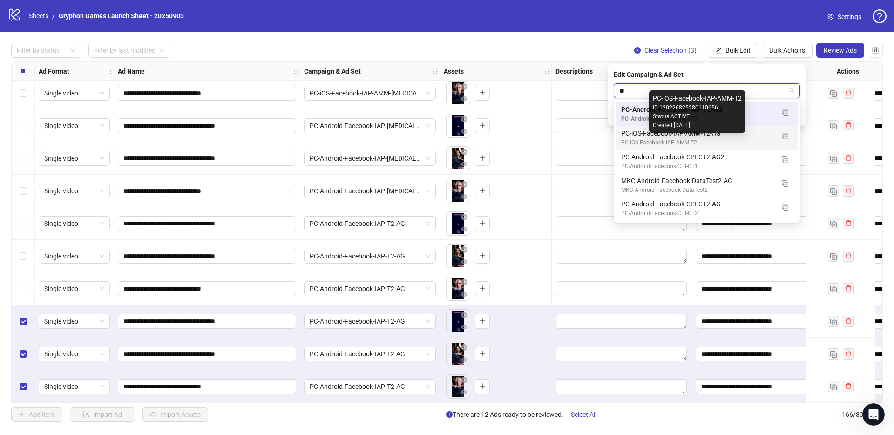
click at [702, 139] on div "PC-iOS-Facebook-IAP-AMM-T2" at bounding box center [697, 142] width 153 height 9
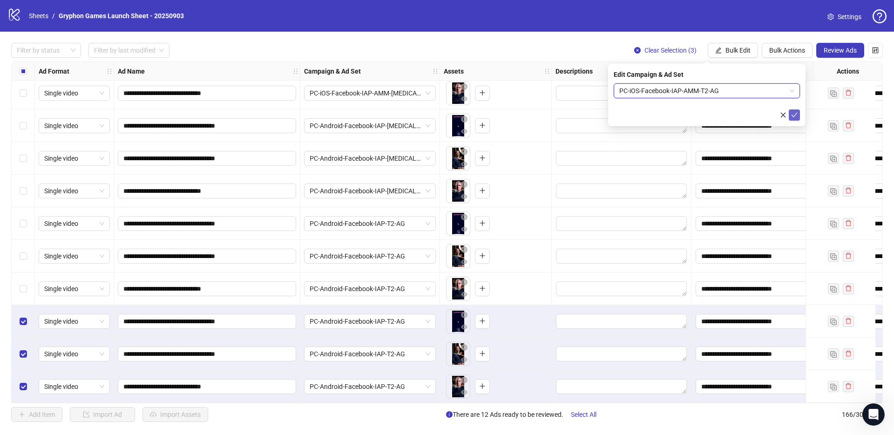
click at [792, 116] on icon "check" at bounding box center [794, 115] width 7 height 7
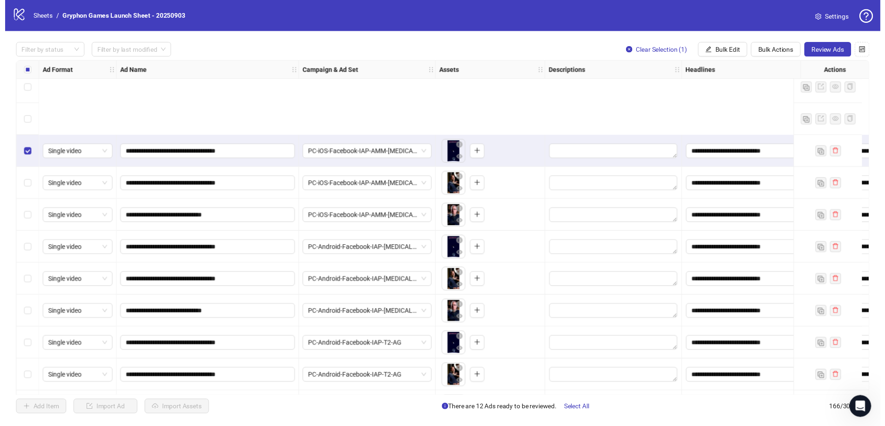
scroll to position [5094, 0]
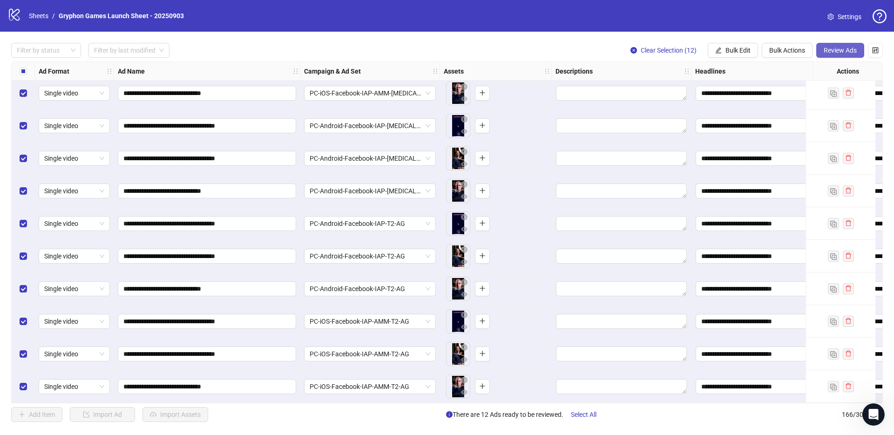
click at [836, 50] on span "Review Ads" at bounding box center [840, 50] width 33 height 7
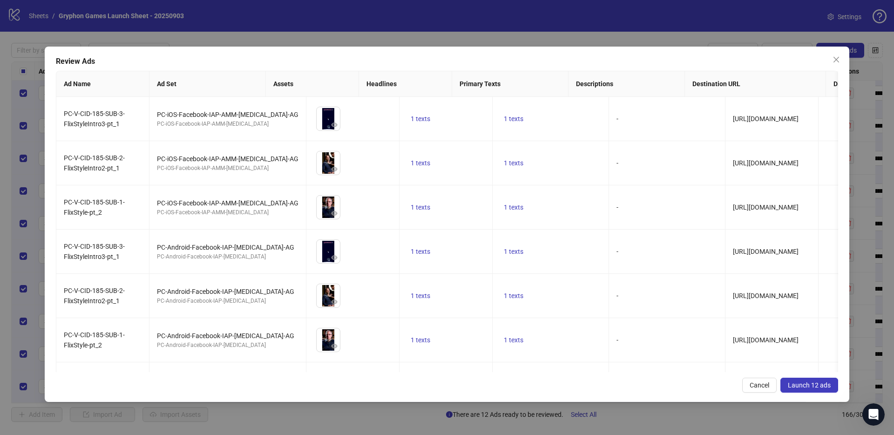
click at [813, 387] on span "Launch 12 ads" at bounding box center [809, 384] width 43 height 7
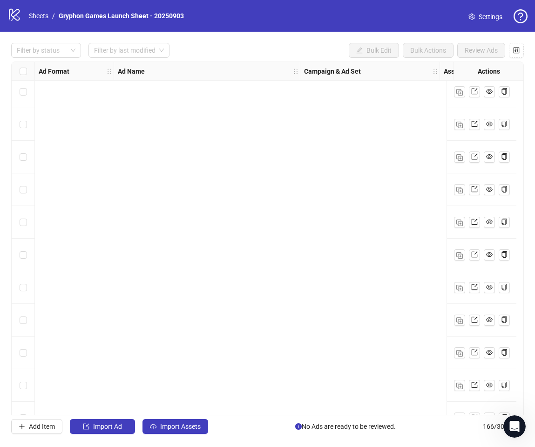
scroll to position [5082, 0]
